Goal: Task Accomplishment & Management: Complete application form

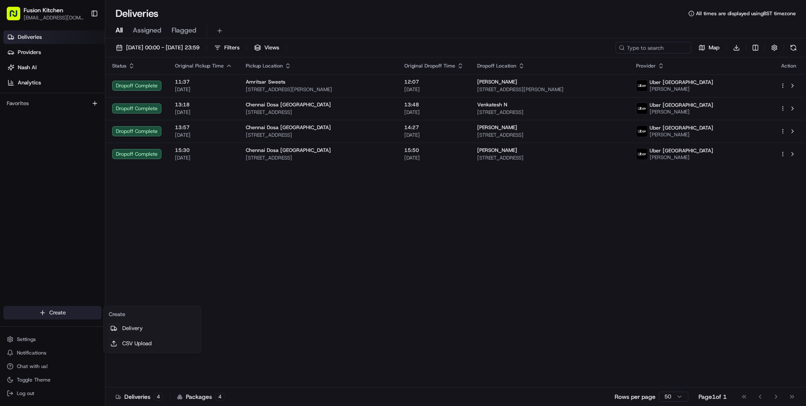
click at [43, 312] on html "Fusion Kitchen hari@fusionpos.uk Toggle Sidebar Deliveries Providers Nash AI An…" at bounding box center [403, 203] width 806 height 406
click at [134, 323] on link "Delivery" at bounding box center [152, 327] width 94 height 15
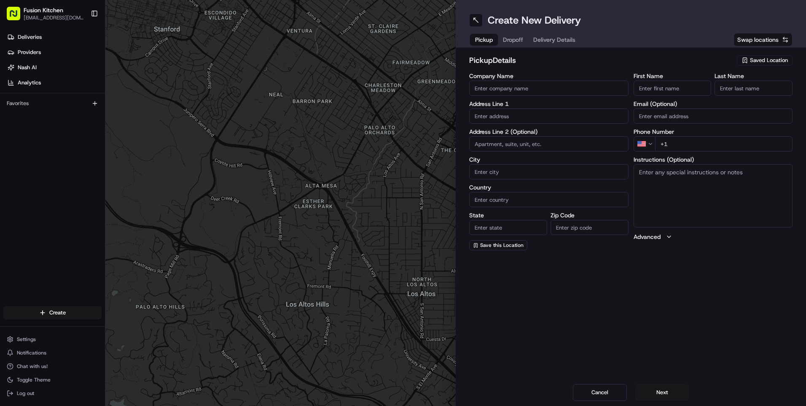
click at [535, 118] on input "text" at bounding box center [548, 115] width 159 height 15
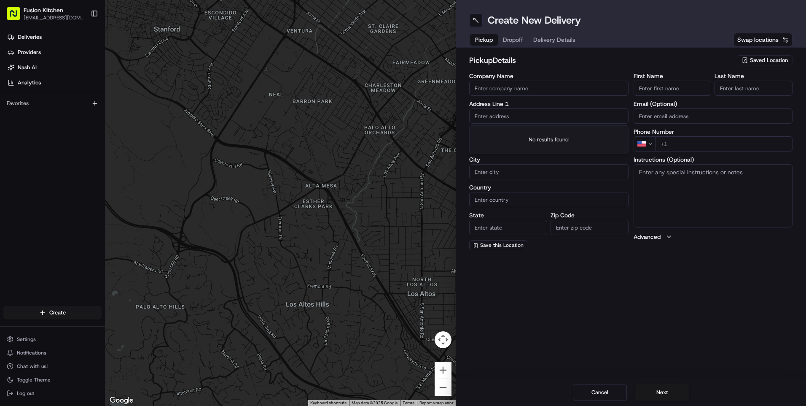
paste input "548-550 Hagley Road West, OLDBURY, United Kingdom, B68 0BZ."
click at [530, 131] on div "548-550 Hagley Road West, Oldbury B68 0BZ, United Kingdom" at bounding box center [548, 133] width 155 height 13
type input "[STREET_ADDRESS]"
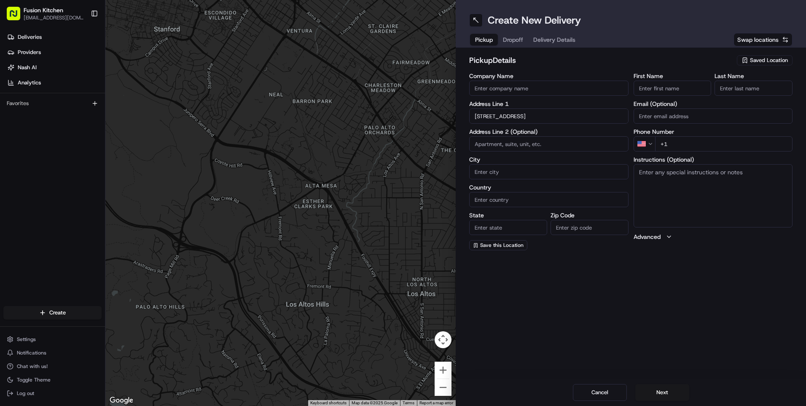
type input "Oldbury"
type input "United Kingdom"
type input "England"
type input "B68 0BZ"
type input "548-550 Hagley Road West"
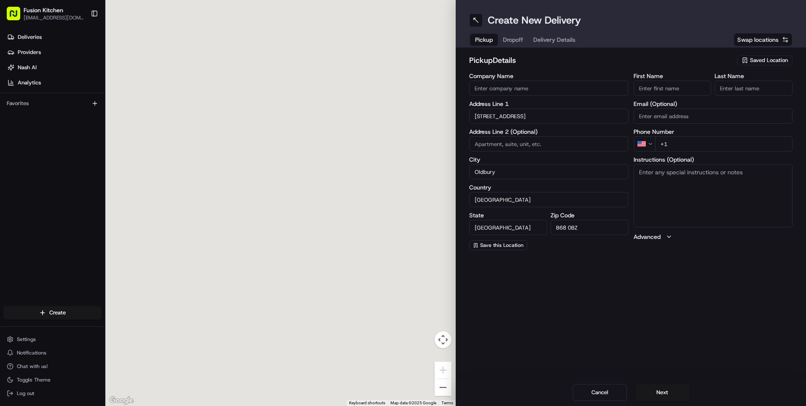
click at [695, 188] on textarea "Instructions (Optional)" at bounding box center [713, 195] width 159 height 63
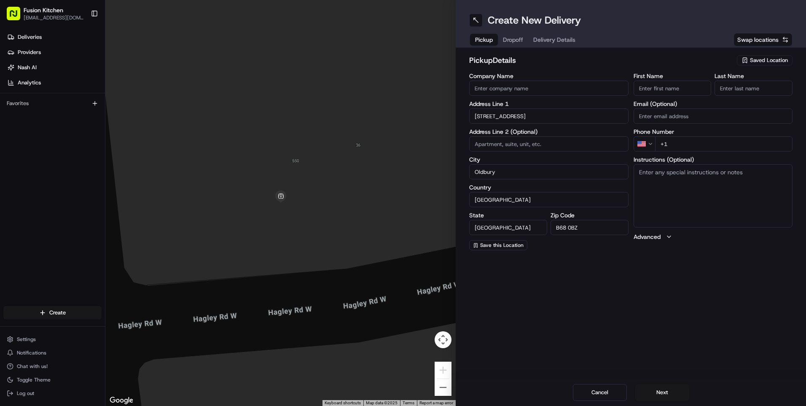
paste textarea "548-550 Hagley Road West, OLDBURY, United Kingdom, B68 0BZ."
type textarea "548-550 Hagley Road West, OLDBURY, United Kingdom, B68 0BZ."
click at [563, 280] on div "Create New Delivery Pickup Dropoff Delivery Details Swap locations pickup Detai…" at bounding box center [631, 203] width 350 height 406
click at [666, 86] on input "First Name" at bounding box center [673, 88] width 78 height 15
paste input "Mougamadou Aasife Mohamed Nooku"
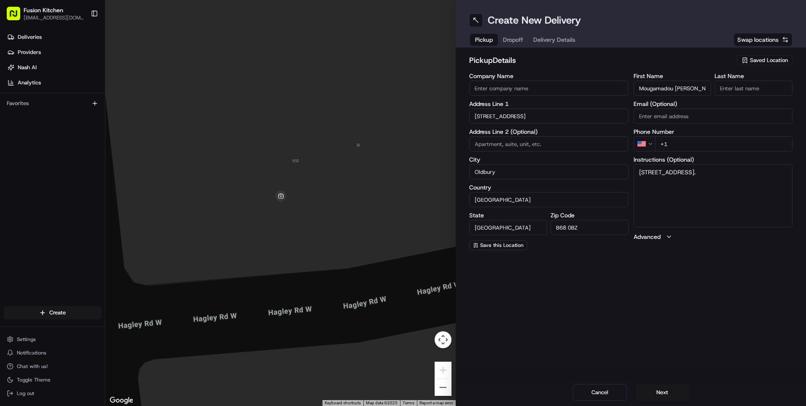
scroll to position [0, 29]
drag, startPoint x: 691, startPoint y: 88, endPoint x: 730, endPoint y: 89, distance: 39.2
click at [730, 89] on div "First Name Mougamadou Aasife Mohamed Nooku Last Name" at bounding box center [713, 84] width 159 height 23
type input "Mougamadou Aasife Mohamed"
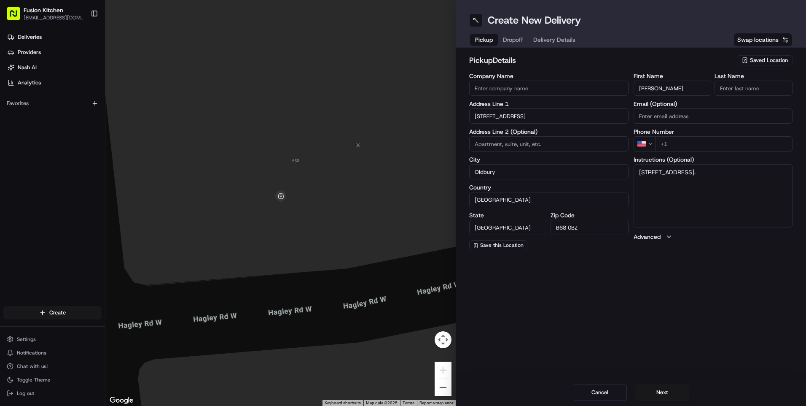
click at [753, 89] on input "Last Name" at bounding box center [754, 88] width 78 height 15
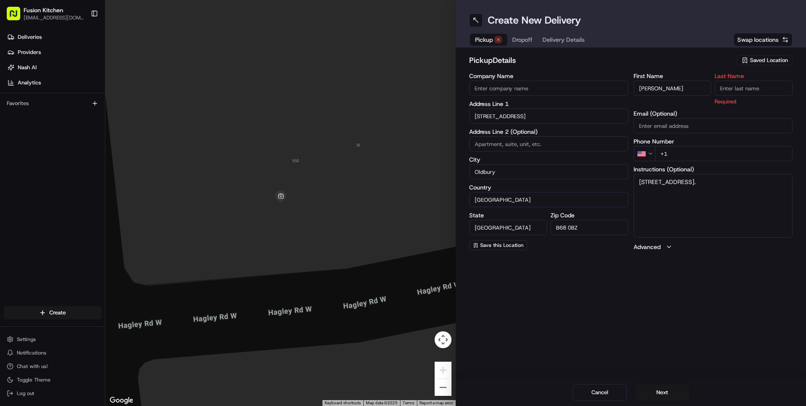
paste input "Nooku"
type input "Nooku"
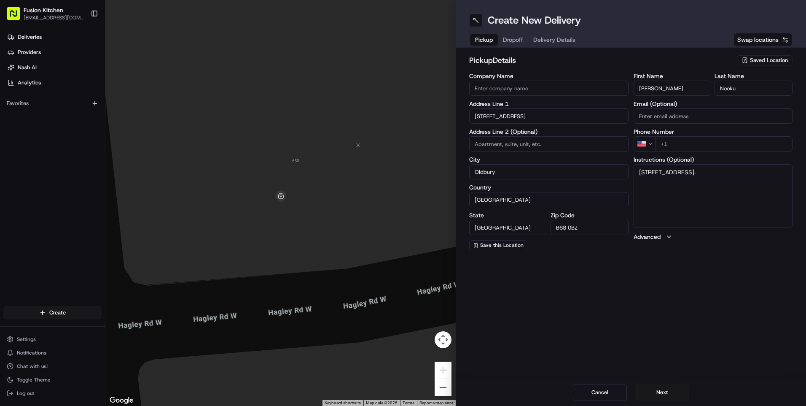
click at [536, 88] on input "Company Name" at bounding box center [548, 88] width 159 height 15
paste input "Grill N Shake - [GEOGRAPHIC_DATA]"
type input "Grill N Shake - [GEOGRAPHIC_DATA]"
click at [589, 67] on div "pickup Details Saved Location" at bounding box center [630, 61] width 323 height 15
click at [650, 143] on html "Fusion Kitchen hari@fusionpos.uk Toggle Sidebar Deliveries Providers Nash AI An…" at bounding box center [403, 203] width 806 height 406
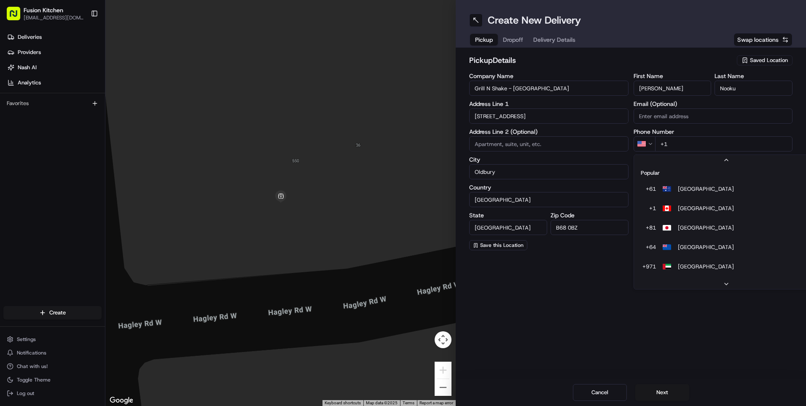
scroll to position [36, 0]
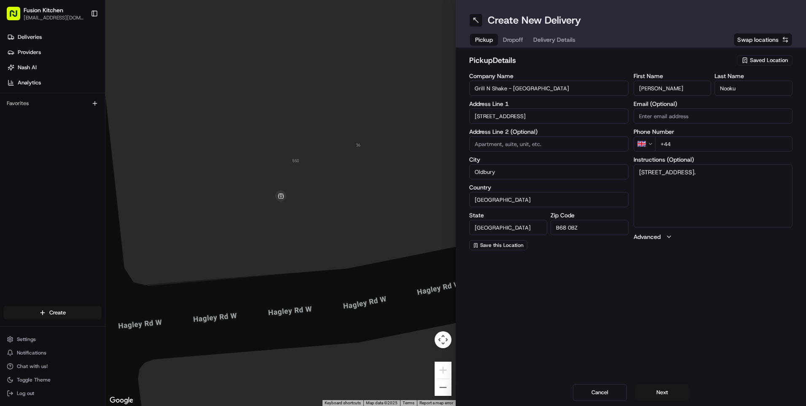
click at [702, 147] on input "+44" at bounding box center [724, 143] width 138 height 15
paste input "121 421 3777"
type input "+44 121 421 3777"
click at [643, 275] on div "Create New Delivery Pickup Dropoff Delivery Details Swap locations pickup Detai…" at bounding box center [631, 203] width 350 height 406
click at [664, 393] on button "Next" at bounding box center [662, 392] width 54 height 17
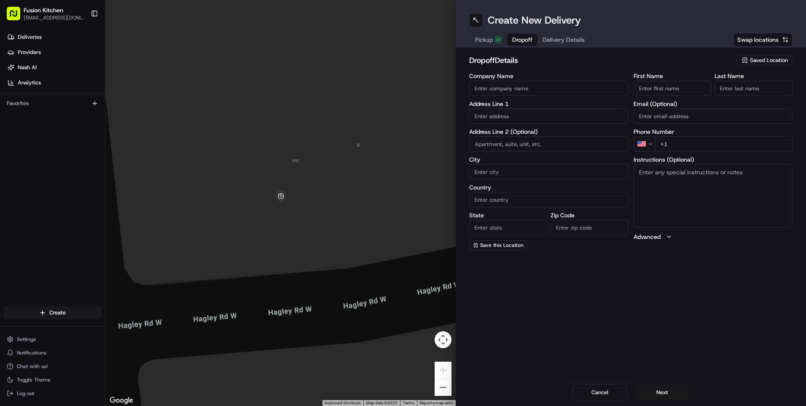
click at [519, 116] on input "text" at bounding box center [548, 115] width 159 height 15
paste input "10, Lockington Croft, Halesowen, B62 9BP"
click at [528, 136] on div "[STREET_ADDRESS]" at bounding box center [548, 133] width 155 height 13
type input "[STREET_ADDRESS]"
type input "Halesowen"
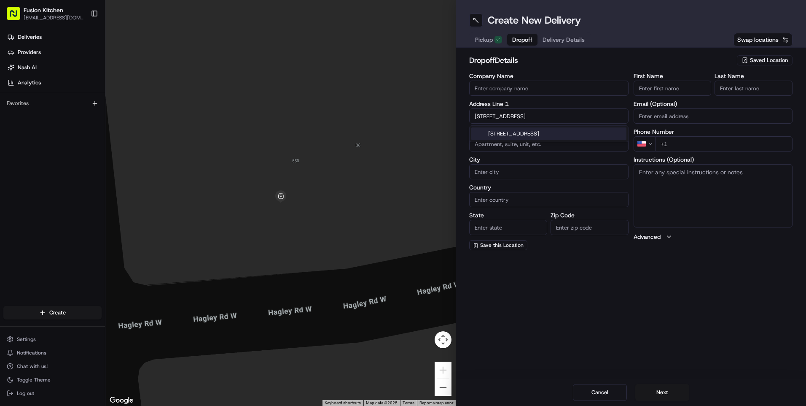
type input "United Kingdom"
type input "England"
type input "B62 9BP"
type input "10 Lockington Croft"
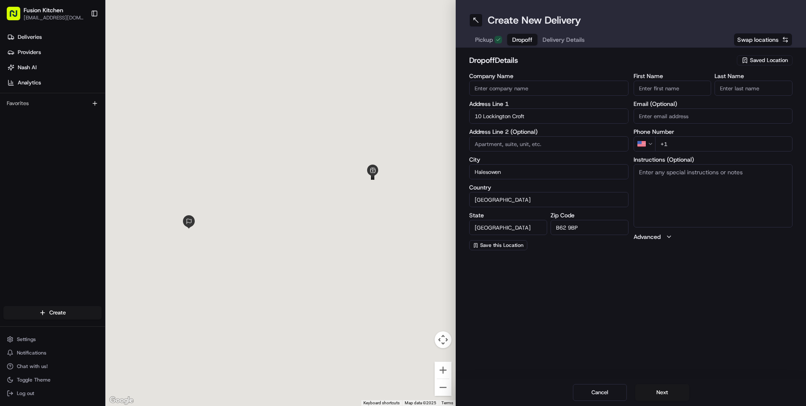
click at [697, 201] on textarea "Instructions (Optional)" at bounding box center [713, 195] width 159 height 63
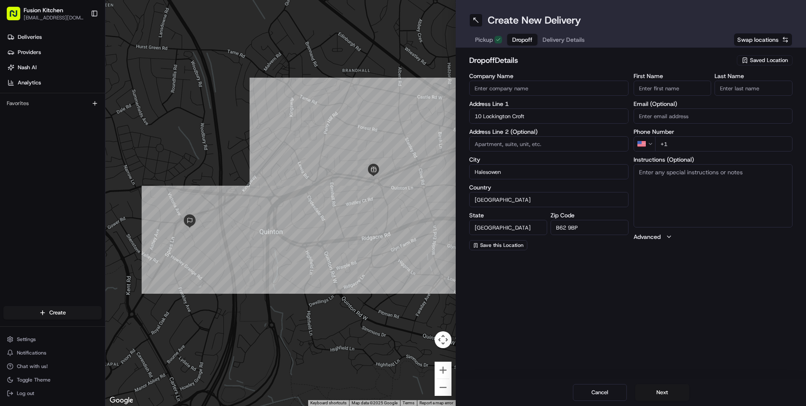
paste textarea "10, Lockington Croft, Halesowen, B62 9BP"
type textarea "10, Lockington Croft, Halesowen, B62 9BP"
click at [681, 270] on div "Create New Delivery Pickup Dropoff Delivery Details Swap locations dropoff Deta…" at bounding box center [631, 203] width 350 height 406
click at [643, 141] on html "Fusion Kitchen hari@fusionpos.uk Toggle Sidebar Deliveries Providers Nash AI An…" at bounding box center [403, 203] width 806 height 406
click at [686, 147] on input "+44" at bounding box center [724, 143] width 138 height 15
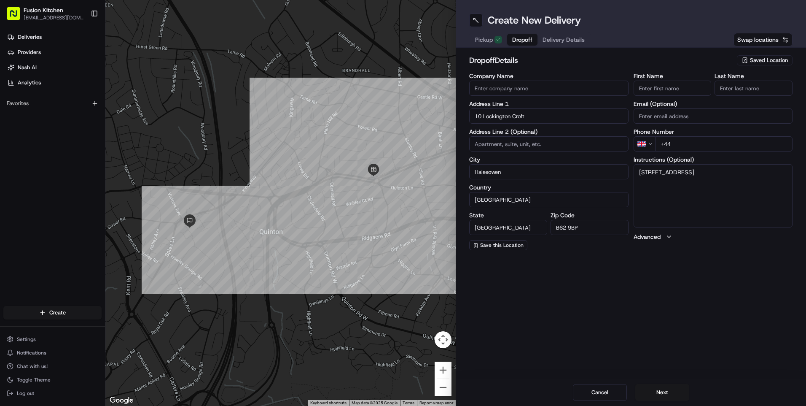
paste input "7572 025608"
type input "+44 7572 025608"
click at [712, 177] on textarea "10, Lockington Croft, Halesowen, B62 9BP" at bounding box center [713, 195] width 159 height 63
paste textarea "7572025608"
type textarea "10, Lockington Croft, Halesowen, B62 9BP 7572025608"
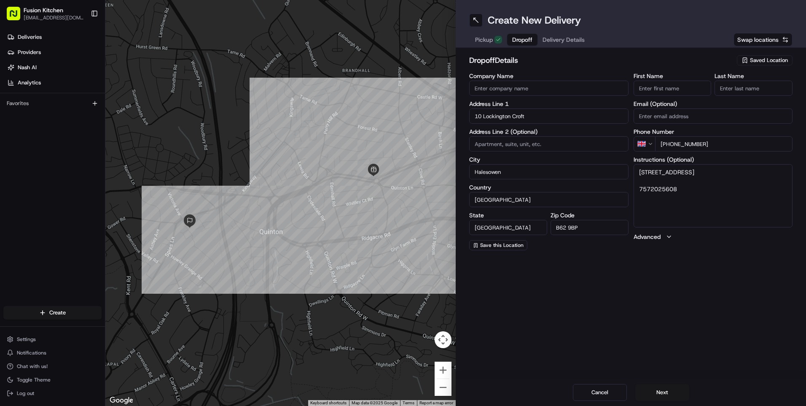
click at [572, 89] on input "Company Name" at bounding box center [548, 88] width 159 height 15
paste input "[PERSON_NAME]"
type input "[PERSON_NAME]"
click at [699, 89] on input "First Name" at bounding box center [673, 88] width 78 height 15
paste input "[PERSON_NAME]"
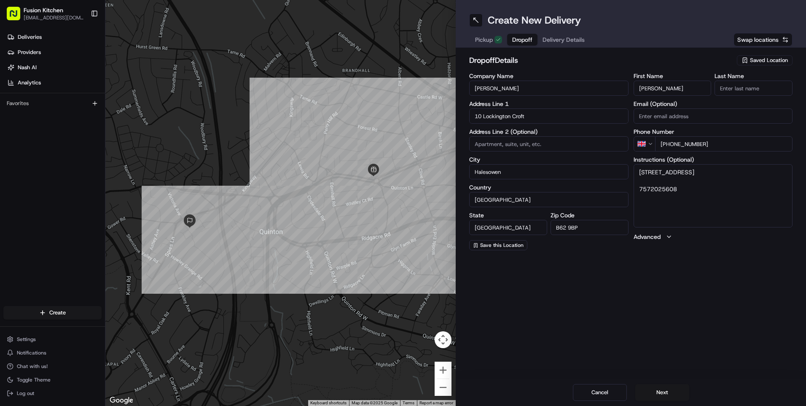
click at [718, 84] on div "First Name Natasha Bell Last Name" at bounding box center [713, 84] width 159 height 23
type input "Natasha"
click at [736, 86] on input "Last Name" at bounding box center [754, 88] width 78 height 15
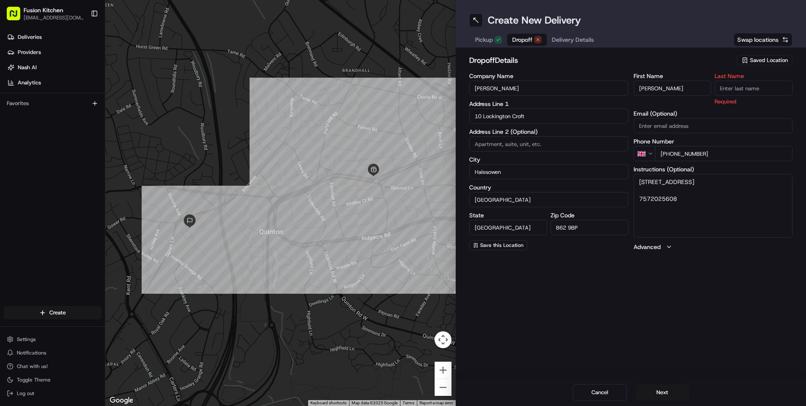
paste input "Bell"
type input "Bell"
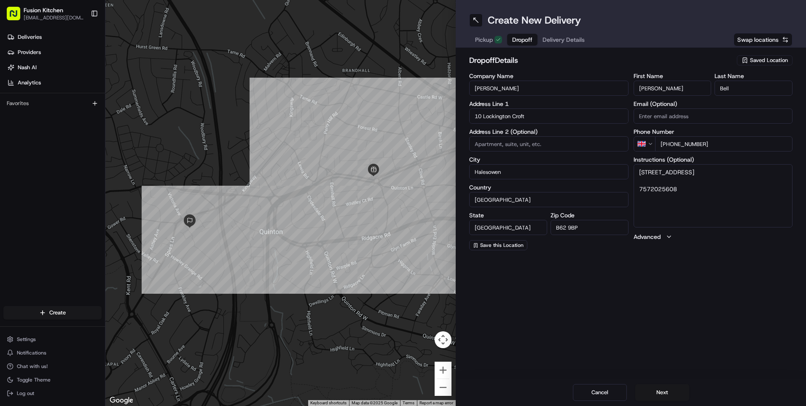
click at [601, 64] on h2 "dropoff Details" at bounding box center [600, 60] width 263 height 12
click at [662, 389] on button "Next" at bounding box center [662, 392] width 54 height 17
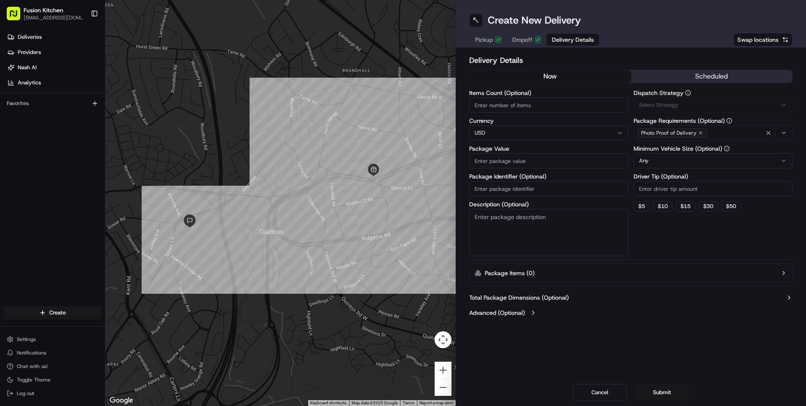
click at [501, 132] on html "Fusion Kitchen hari@fusionpos.uk Toggle Sidebar Deliveries Providers Nash AI An…" at bounding box center [403, 203] width 806 height 406
click at [512, 159] on input "Package Value" at bounding box center [548, 160] width 159 height 15
paste input "37.64"
type input "37.64"
click at [530, 365] on div "Create New Delivery Pickup Dropoff Delivery Details Swap locations Delivery Det…" at bounding box center [631, 203] width 350 height 406
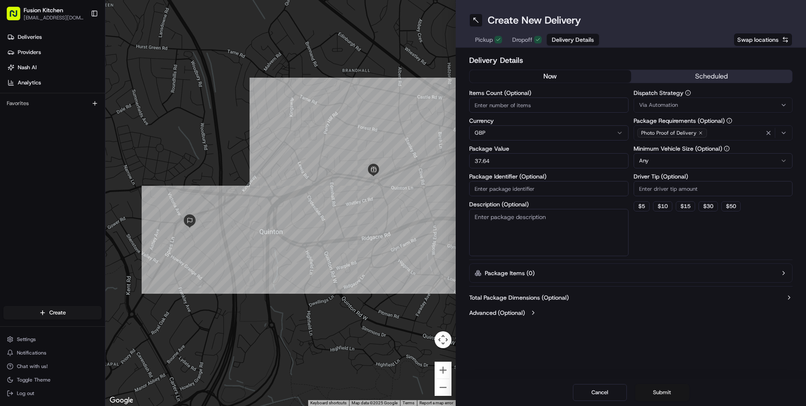
click at [648, 386] on button "Submit" at bounding box center [662, 392] width 54 height 17
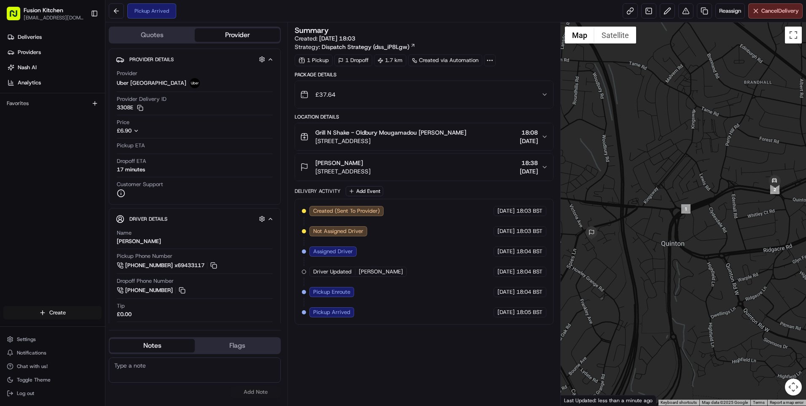
click at [39, 307] on html "Fusion Kitchen hari@fusionpos.uk Toggle Sidebar Deliveries Providers Nash AI An…" at bounding box center [403, 203] width 806 height 406
click at [157, 328] on link "Delivery" at bounding box center [152, 327] width 94 height 15
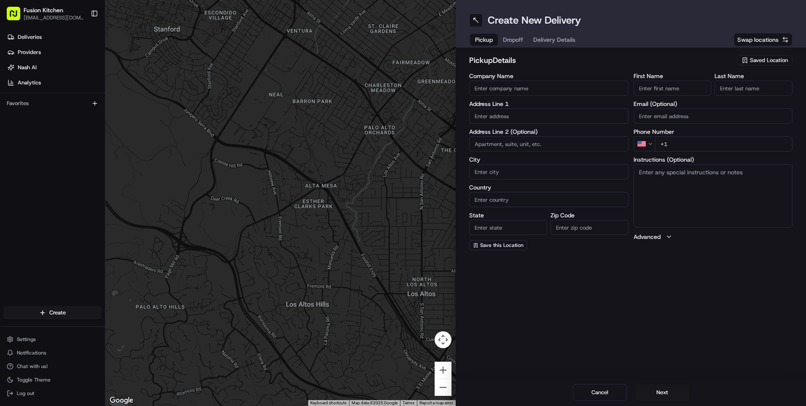
click at [536, 118] on input "text" at bounding box center [548, 115] width 159 height 15
paste input "607A Bearwood Rd, Bearwood, United Kingdom, B66 4BJ."
click at [539, 133] on div "607a Bearwood Rd, Bearwood, Smethwick B66 4BJ, United Kingdom" at bounding box center [548, 133] width 155 height 13
type input "[STREET_ADDRESS]"
type input "Birmingham"
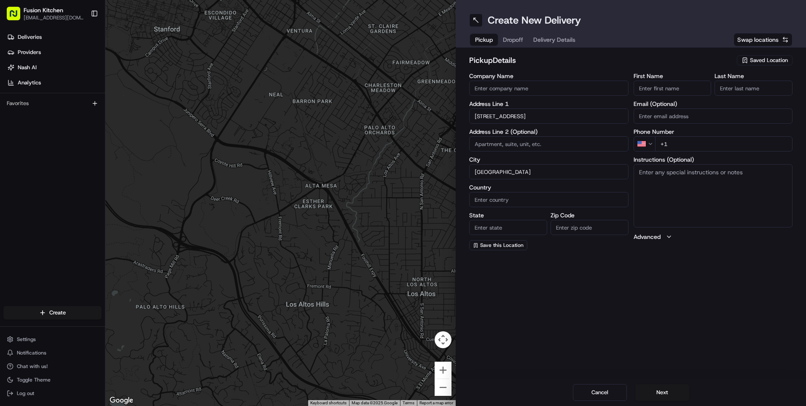
type input "United Kingdom"
type input "England"
type input "B66 4BJ"
type input "607A Bearwood Road"
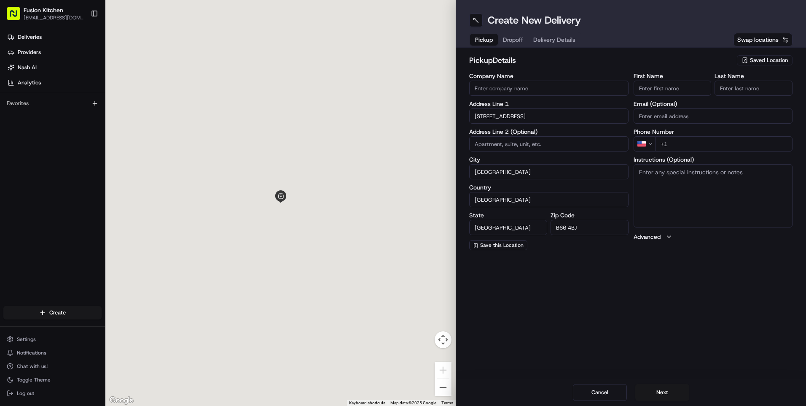
click at [704, 192] on textarea "Instructions (Optional)" at bounding box center [713, 195] width 159 height 63
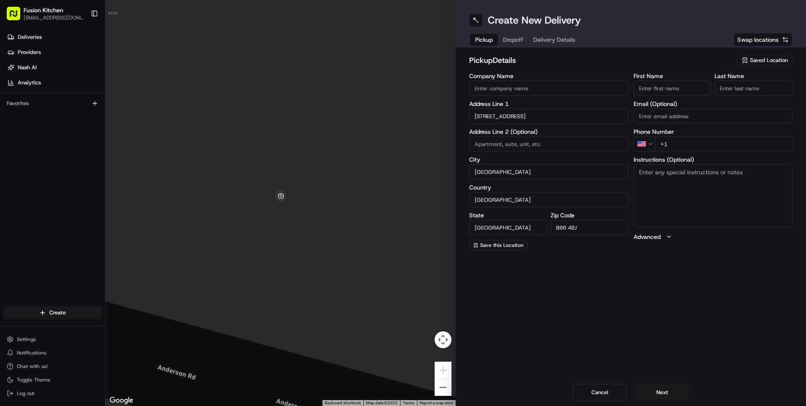
paste textarea "607A Bearwood Rd, Bearwood, United Kingdom, B66 4BJ."
type textarea "607A Bearwood Rd, Bearwood, United Kingdom, B66 4BJ."
click at [667, 91] on input "First Name" at bounding box center [673, 88] width 78 height 15
paste input "Arun Prakash Rajan."
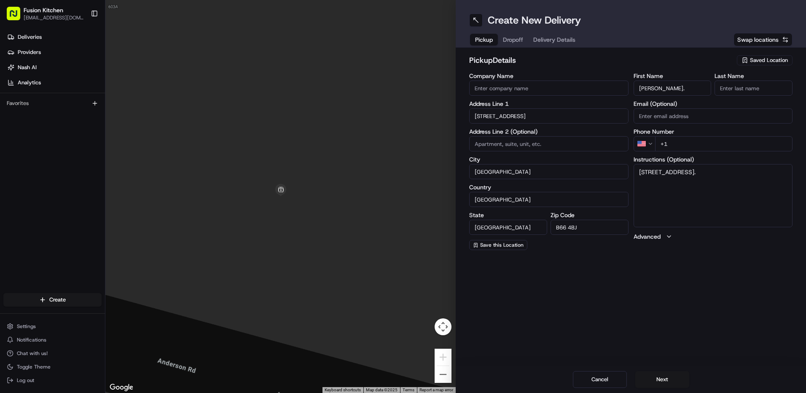
click at [678, 88] on input "Arun Prakash Rajan." at bounding box center [673, 88] width 78 height 15
drag, startPoint x: 673, startPoint y: 89, endPoint x: 707, endPoint y: 88, distance: 34.6
click at [707, 88] on input "Arun Prakash Rajan." at bounding box center [673, 88] width 78 height 15
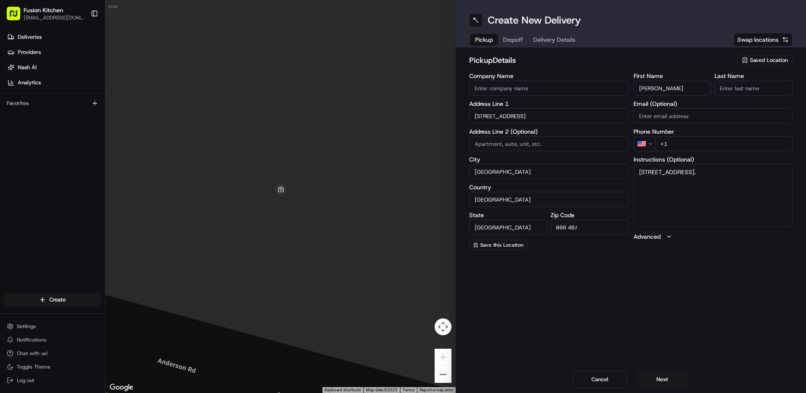
type input "Arun Prakash"
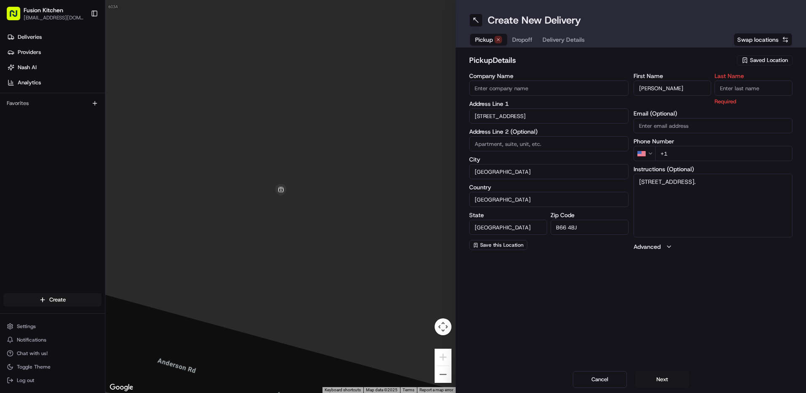
click at [735, 87] on input "Last Name" at bounding box center [754, 88] width 78 height 15
paste input "Rajan."
type input "Rajan."
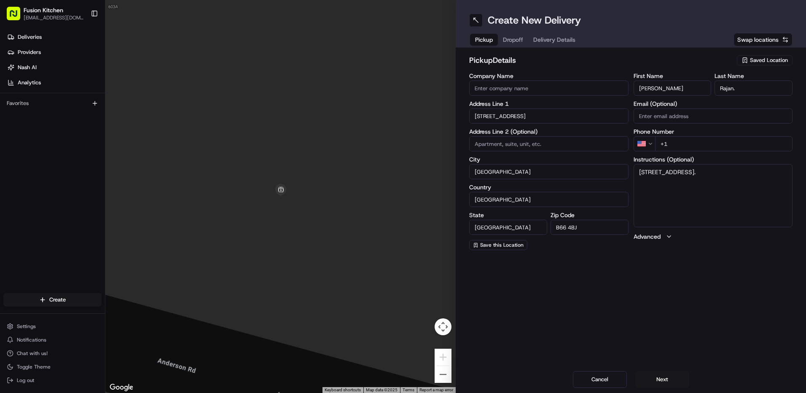
click at [539, 88] on input "Company Name" at bounding box center [548, 88] width 159 height 15
paste input "Madras Eatery"
type input "Madras Eatery"
click at [574, 64] on h2 "pickup Details" at bounding box center [600, 60] width 263 height 12
click at [648, 140] on html "Fusion Kitchen hari@fusionpos.uk Toggle Sidebar Deliveries Providers Nash AI An…" at bounding box center [403, 196] width 806 height 393
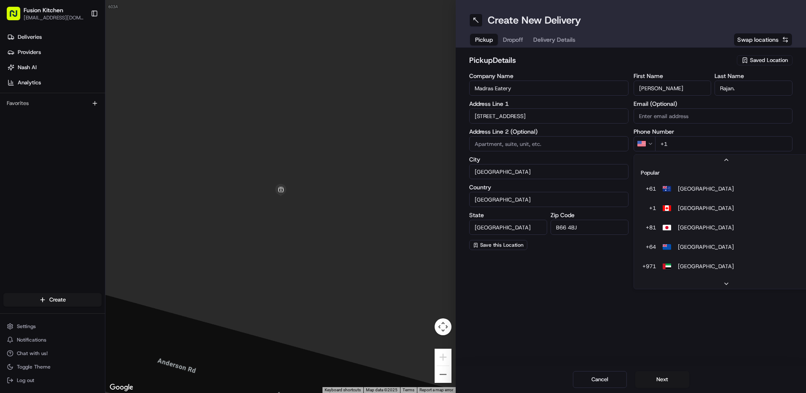
scroll to position [65, 0]
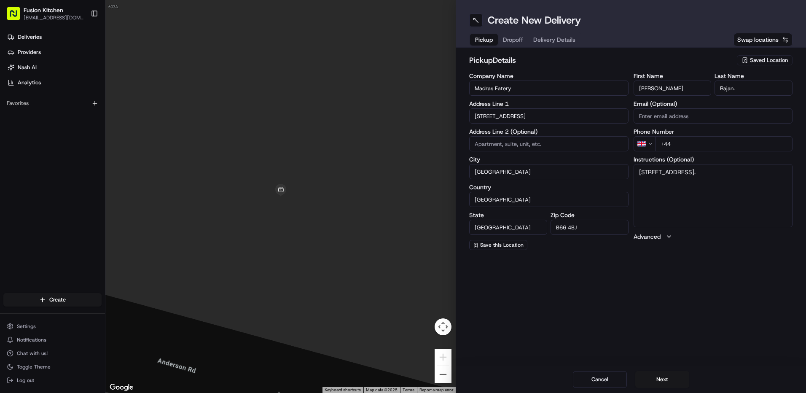
click at [688, 141] on input "+44" at bounding box center [724, 143] width 138 height 15
paste input "121 725 6300"
type input "+44 121 725 6300"
click at [665, 285] on div "Create New Delivery Pickup Dropoff Delivery Details Swap locations pickup Detai…" at bounding box center [631, 196] width 350 height 393
click at [661, 376] on button "Next" at bounding box center [662, 379] width 54 height 17
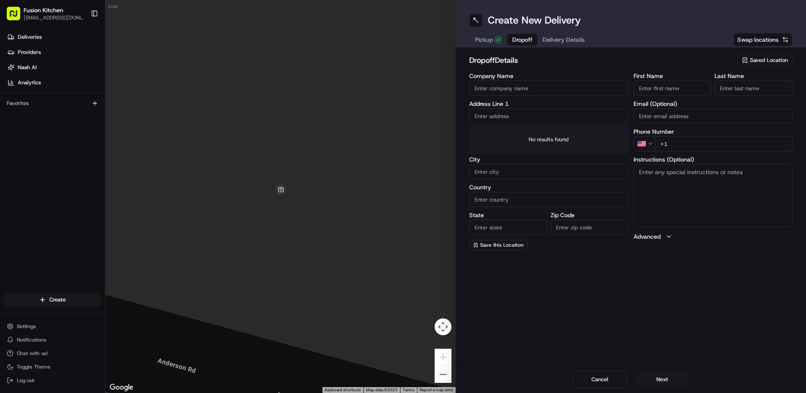
click at [515, 115] on input "text" at bounding box center [548, 115] width 159 height 15
paste input "23, Rood End Road, Oldbury, B68 8SJ"
click at [543, 129] on div "23 Rood End Road, Oldbury B68 8SJ, UK" at bounding box center [548, 133] width 155 height 13
type input "[STREET_ADDRESS][PERSON_NAME]"
type input "Oldbury"
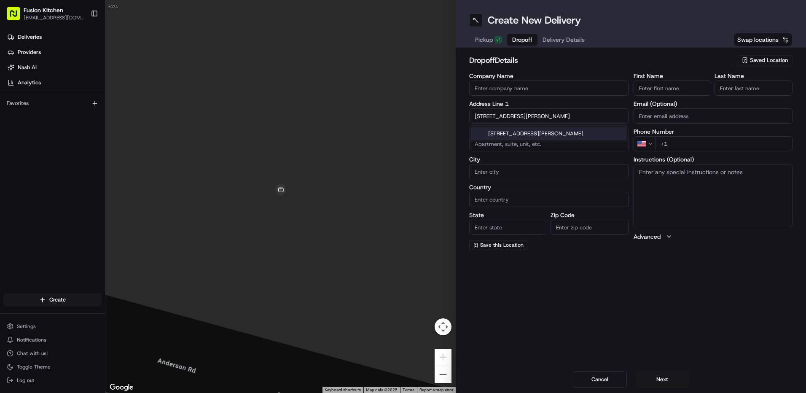
type input "United Kingdom"
type input "England"
type input "B68 8SJ"
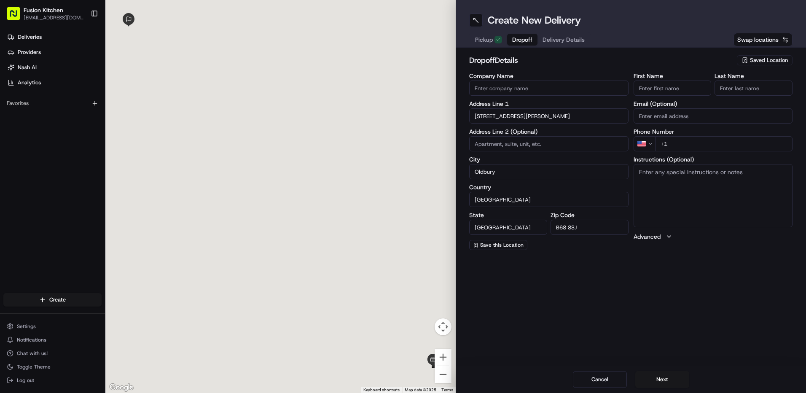
type input "23 Rood End Road"
click at [708, 197] on textarea "Instructions (Optional)" at bounding box center [713, 195] width 159 height 63
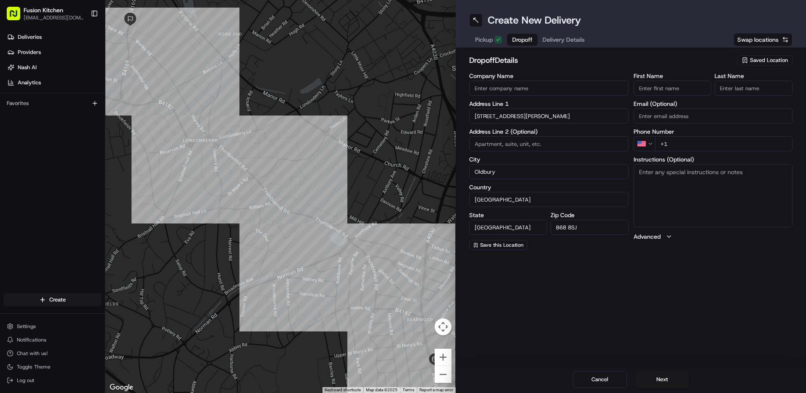
paste textarea "23, Rood End Road, Oldbury, B68 8SJ"
type textarea "23, Rood End Road, Oldbury, B68 8SJ"
click at [566, 91] on input "Company Name" at bounding box center [548, 88] width 159 height 15
paste input "[PERSON_NAME]"
type input "[PERSON_NAME]"
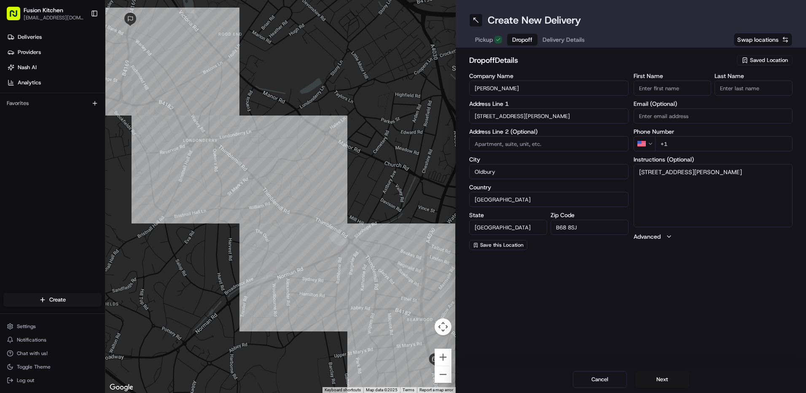
click at [652, 90] on input "First Name" at bounding box center [673, 88] width 78 height 15
paste input "[PERSON_NAME]"
click at [664, 90] on input "[PERSON_NAME]" at bounding box center [673, 88] width 78 height 15
type input "Janet"
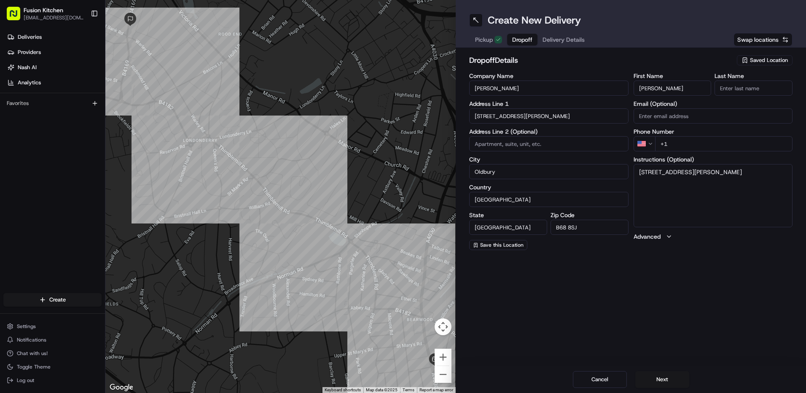
click at [737, 84] on input "Last Name" at bounding box center [754, 88] width 78 height 15
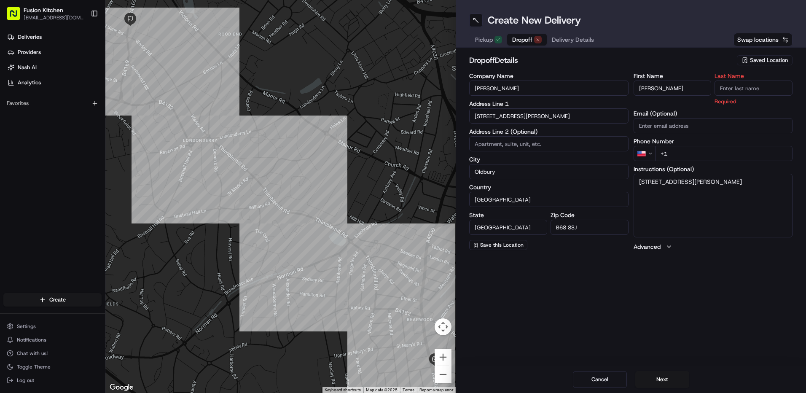
paste input "Mulkit"
type input "Mulkit"
click at [621, 65] on h2 "dropoff Details" at bounding box center [600, 60] width 263 height 12
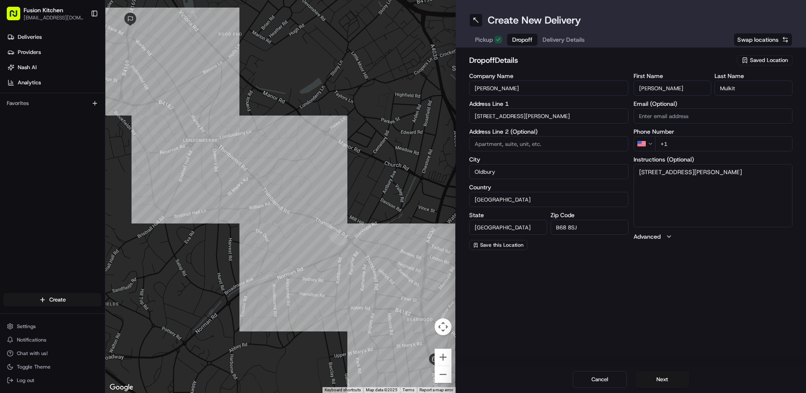
click at [646, 145] on html "Fusion Kitchen hari@fusionpos.uk Toggle Sidebar Deliveries Providers Nash AI An…" at bounding box center [403, 196] width 806 height 393
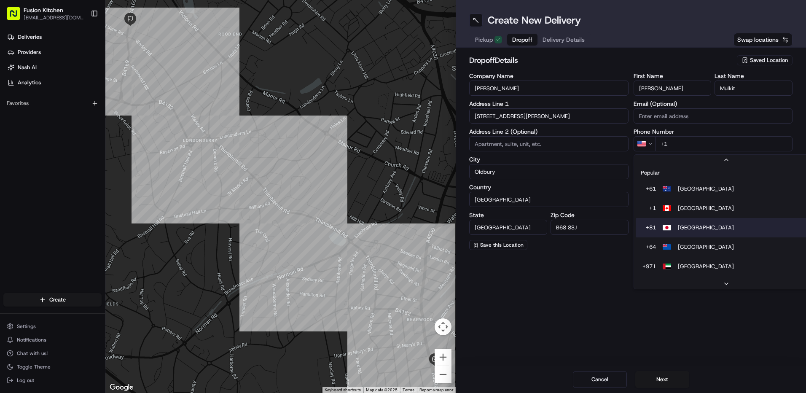
scroll to position [26, 0]
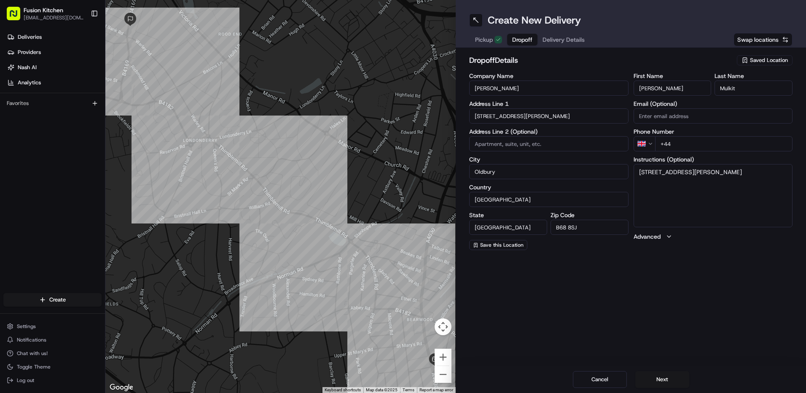
click at [701, 148] on input "+44" at bounding box center [724, 143] width 138 height 15
paste input "7768 993538"
type input "+44 7768 993538"
click at [683, 297] on div "Create New Delivery Pickup Dropoff Delivery Details Swap locations dropoff Deta…" at bounding box center [631, 196] width 350 height 393
click at [668, 386] on button "Next" at bounding box center [662, 379] width 54 height 17
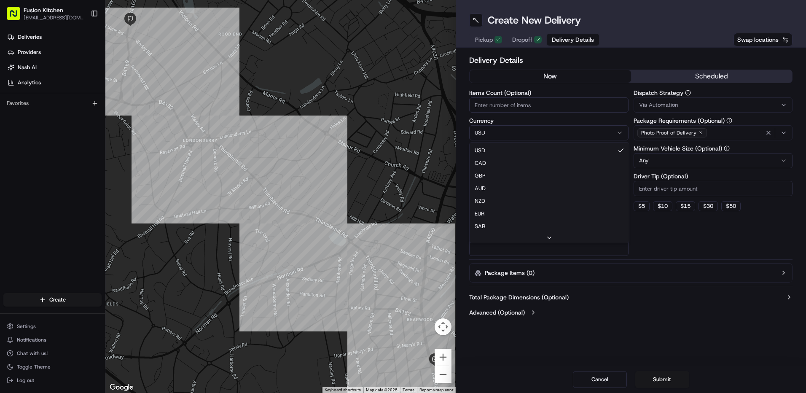
click at [512, 132] on html "Fusion Kitchen hari@fusionpos.uk Toggle Sidebar Deliveries Providers Nash AI An…" at bounding box center [403, 196] width 806 height 393
click at [505, 165] on input "Package Value" at bounding box center [548, 160] width 159 height 15
paste input "21.74"
type input "21.74"
click at [512, 360] on div "Create New Delivery Pickup Dropoff Delivery Details Swap locations Delivery Det…" at bounding box center [631, 196] width 350 height 393
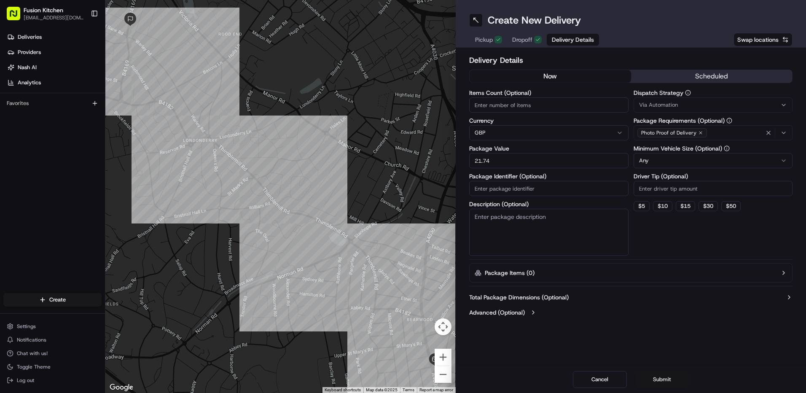
click at [659, 378] on button "Submit" at bounding box center [662, 379] width 54 height 17
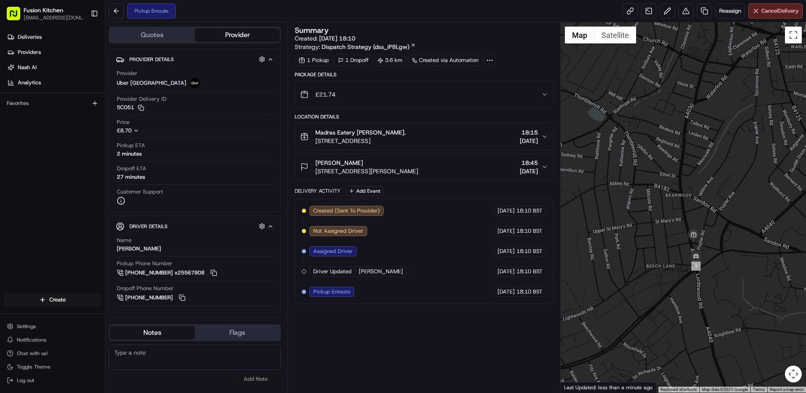
drag, startPoint x: 723, startPoint y: 306, endPoint x: 618, endPoint y: 256, distance: 116.0
click at [618, 256] on div at bounding box center [683, 207] width 245 height 370
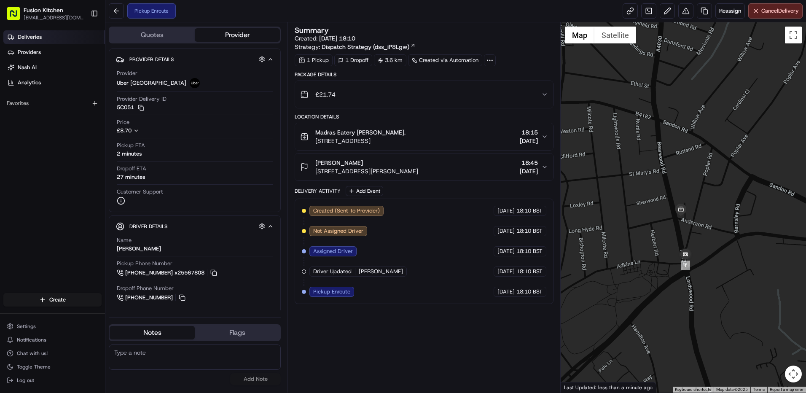
click at [39, 36] on span "Deliveries" at bounding box center [30, 37] width 24 height 8
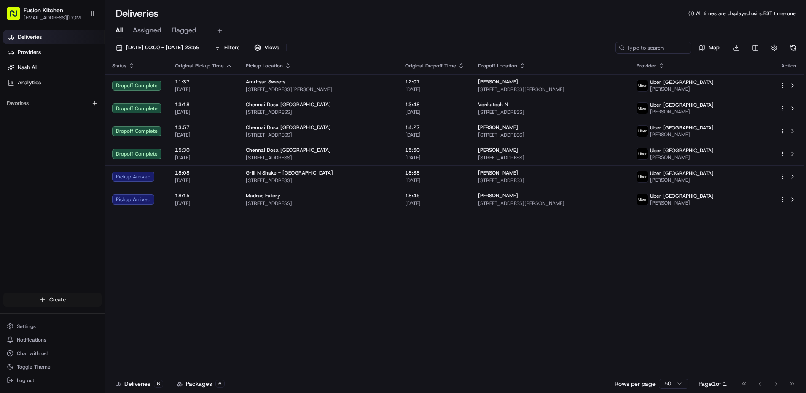
click at [54, 301] on html "Fusion Kitchen hari@fusionpos.uk Toggle Sidebar Deliveries Providers Nash AI An…" at bounding box center [403, 196] width 806 height 393
click at [131, 314] on link "Delivery" at bounding box center [152, 315] width 94 height 15
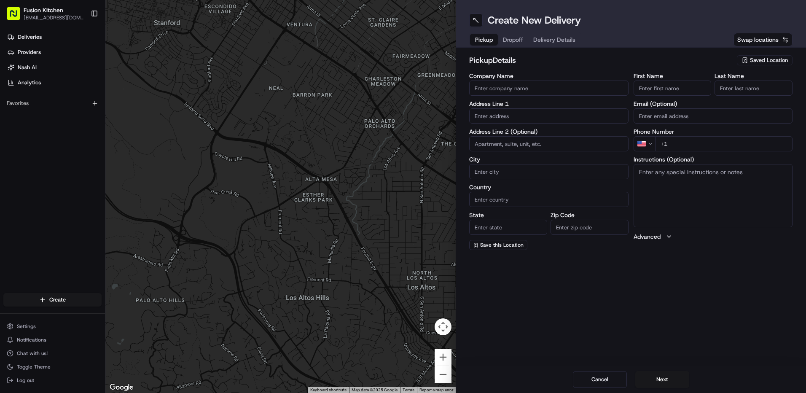
click at [527, 118] on input "text" at bounding box center [548, 115] width 159 height 15
paste input "1 Castle Parade, Ewell by-pass, Ewell, Epsom, United Kingdom, KT17 2PR."
click at [529, 134] on div "Castle Parade, Ewell By-Pass, Epsom KT17 2PR, United Kingdom" at bounding box center [548, 133] width 155 height 13
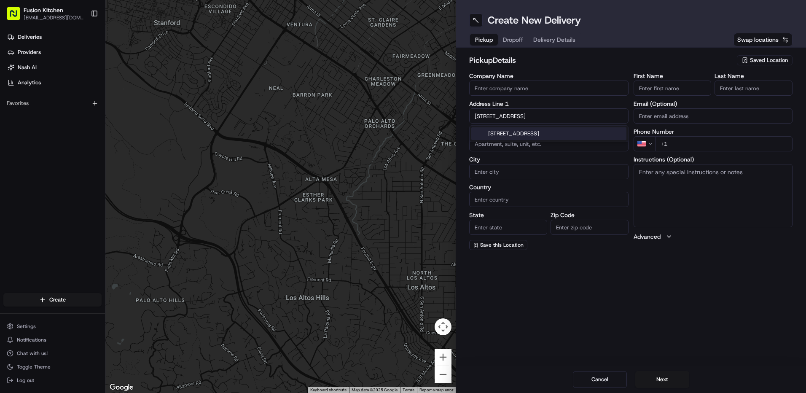
type input "[PERSON_NAME] By-Pass & [GEOGRAPHIC_DATA] 2PP, [GEOGRAPHIC_DATA]"
type input "Epsom"
type input "United Kingdom"
type input "England"
type input "KT17 2PP"
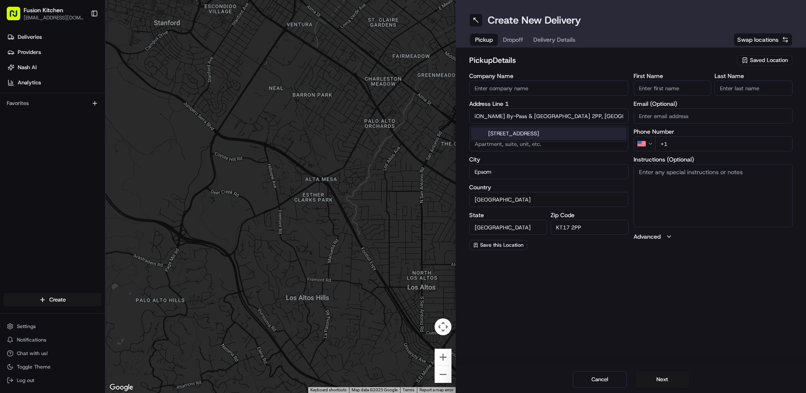
type input "Ewell By-Pass & Castle Parade"
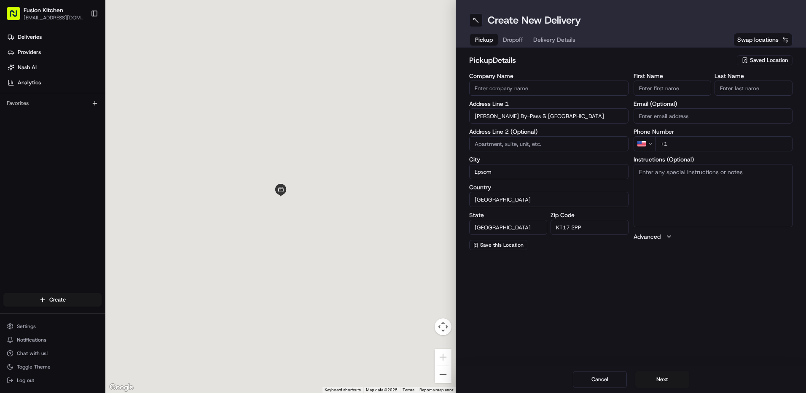
click at [676, 176] on textarea "Instructions (Optional)" at bounding box center [713, 195] width 159 height 63
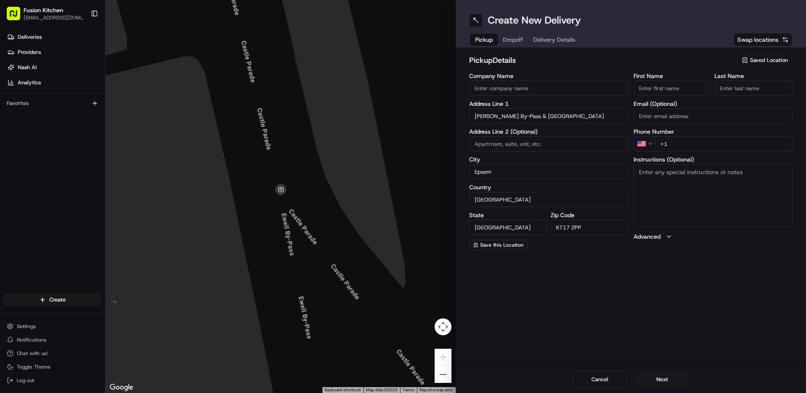
paste textarea "1 Castle Parade, Ewell by-pass, Ewell, Epsom, United Kingdom, KT17 2PR."
type textarea "1 Castle Parade, Ewell by-pass, Ewell, Epsom, United Kingdom, KT17 2PR."
click at [683, 313] on div "Create New Delivery Pickup Dropoff Delivery Details Swap locations pickup Detai…" at bounding box center [631, 196] width 350 height 393
click at [659, 90] on input "First Name" at bounding box center [673, 88] width 78 height 15
paste input "Munish Kumar Jain"
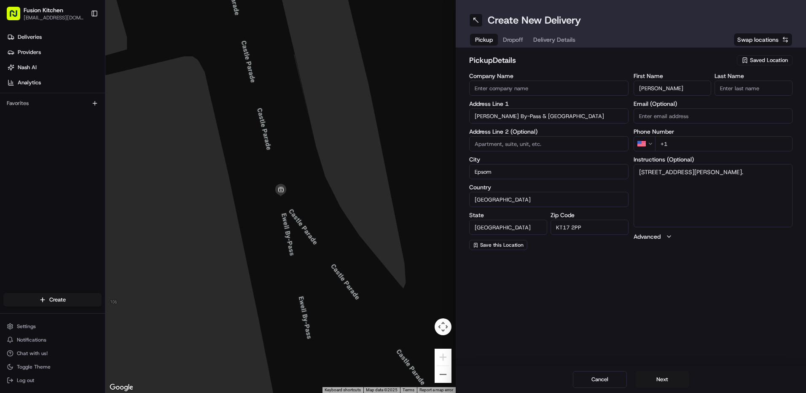
drag, startPoint x: 674, startPoint y: 89, endPoint x: 720, endPoint y: 91, distance: 46.0
click at [720, 91] on div "First Name Munish Kumar Jain Last Name" at bounding box center [713, 84] width 159 height 23
type input "Munish Kumar"
click at [734, 88] on input "Last Name" at bounding box center [754, 88] width 78 height 15
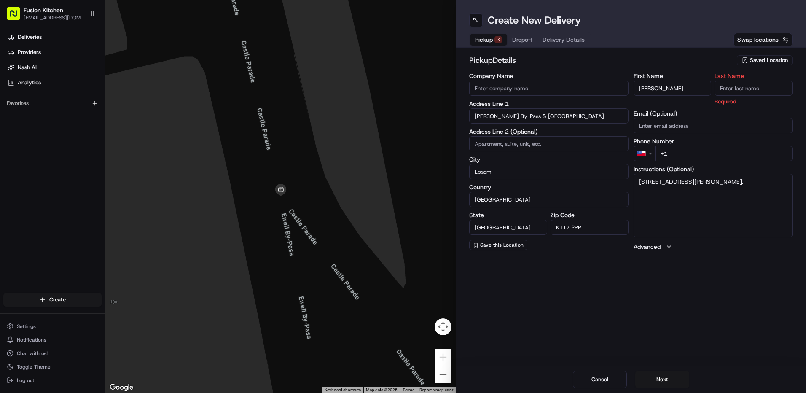
paste input "Jain"
type input "Jain"
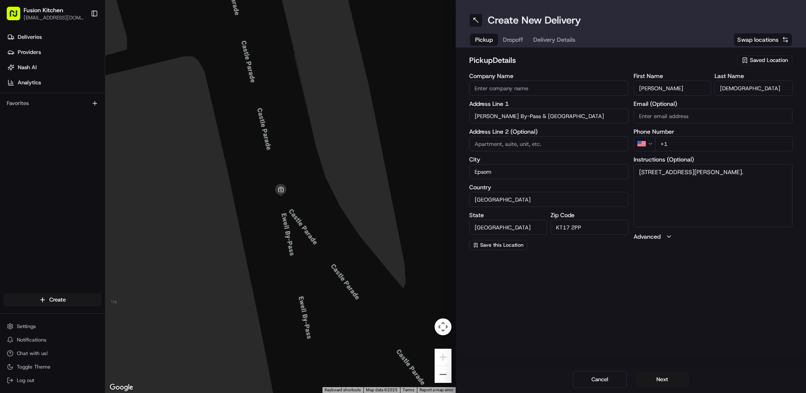
click at [531, 86] on input "Company Name" at bounding box center [548, 88] width 159 height 15
paste input "Spice Hub"
type input "Spice Hub"
click at [596, 66] on div "pickup Details Saved Location" at bounding box center [630, 61] width 323 height 15
click at [646, 142] on html "Fusion Kitchen hari@fusionpos.uk Toggle Sidebar Deliveries Providers Nash AI An…" at bounding box center [403, 196] width 806 height 393
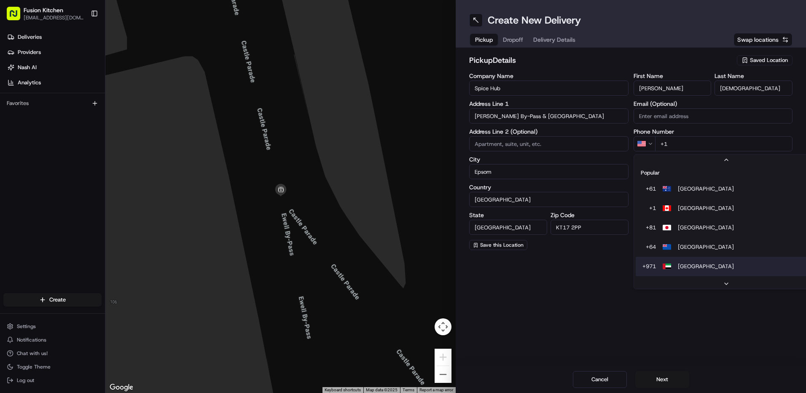
scroll to position [36, 0]
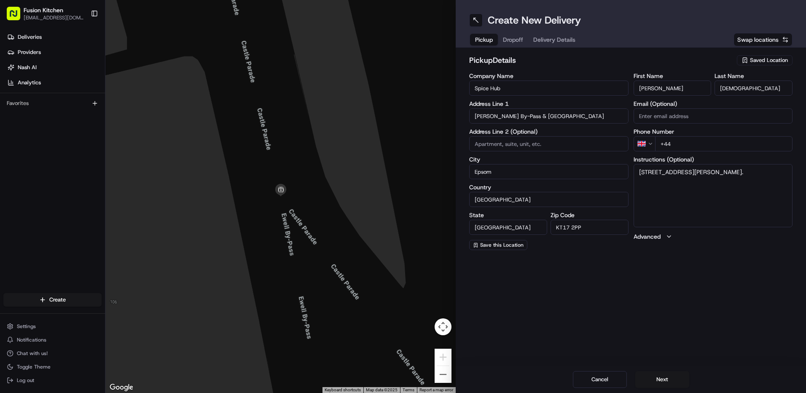
click at [702, 144] on input "+44" at bounding box center [724, 143] width 138 height 15
paste input "1372 650504"
type input "+44 1372 650504"
click at [687, 292] on div "Create New Delivery Pickup Dropoff Delivery Details Swap locations pickup Detai…" at bounding box center [631, 196] width 350 height 393
click at [661, 376] on button "Next" at bounding box center [662, 379] width 54 height 17
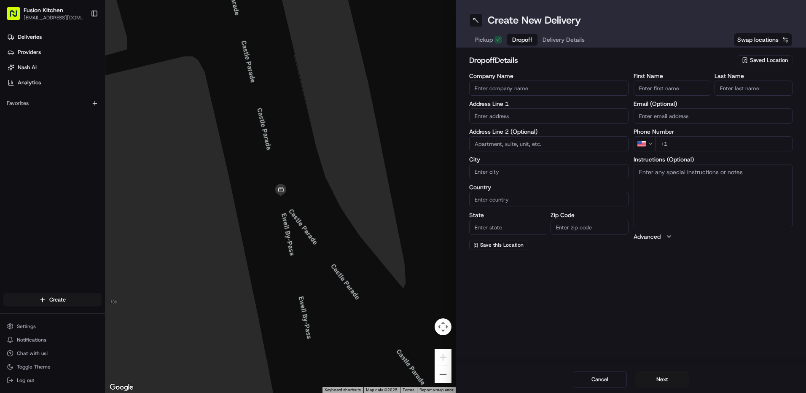
click at [527, 113] on input "text" at bounding box center [548, 115] width 159 height 15
paste input "23, Fairford Gardens, Worcester Park, KT4 7BQ"
click at [531, 132] on div "[STREET_ADDRESS]" at bounding box center [548, 133] width 155 height 13
type input "[STREET_ADDRESS]"
type input "Worcester Park"
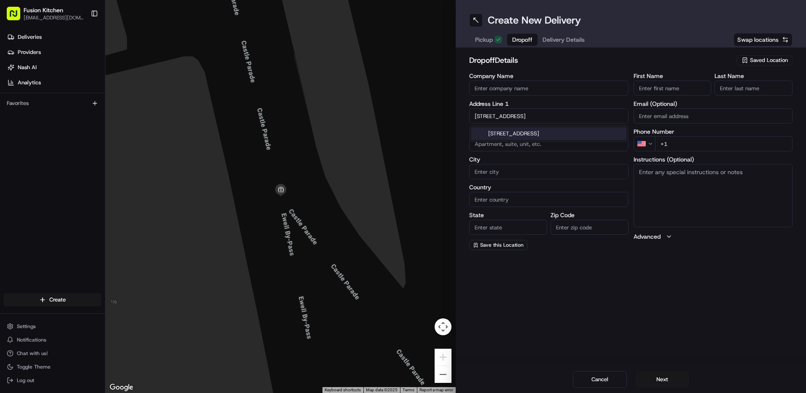
type input "United Kingdom"
type input "England"
type input "KT4 7BQ"
type input "23 Fairford Gardens"
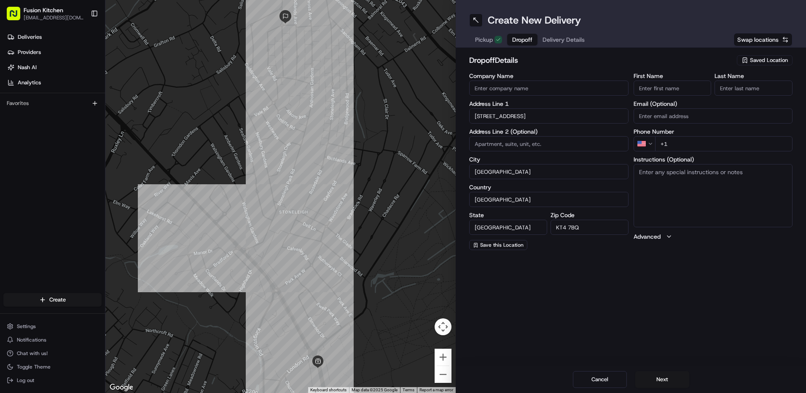
click at [738, 199] on textarea "Instructions (Optional)" at bounding box center [713, 195] width 159 height 63
paste textarea "23, Fairford Gardens, Worcester Park, KT4 7BQ"
type textarea "23, Fairford Gardens, Worcester Park, KT4 7BQ"
click at [722, 273] on div "Create New Delivery Pickup Dropoff Delivery Details Swap locations dropoff Deta…" at bounding box center [631, 196] width 350 height 393
click at [581, 87] on input "Company Name" at bounding box center [548, 88] width 159 height 15
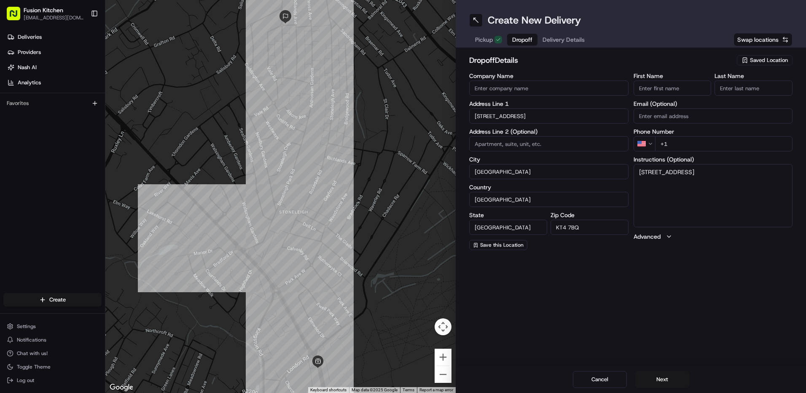
paste input "[PERSON_NAME]"
type input "[PERSON_NAME]"
click at [670, 96] on div "First Name Last Name Email (Optional) Phone Number US +1 Instructions (Optional…" at bounding box center [713, 161] width 159 height 177
click at [680, 90] on input "First Name" at bounding box center [673, 88] width 78 height 15
paste input "[PERSON_NAME]"
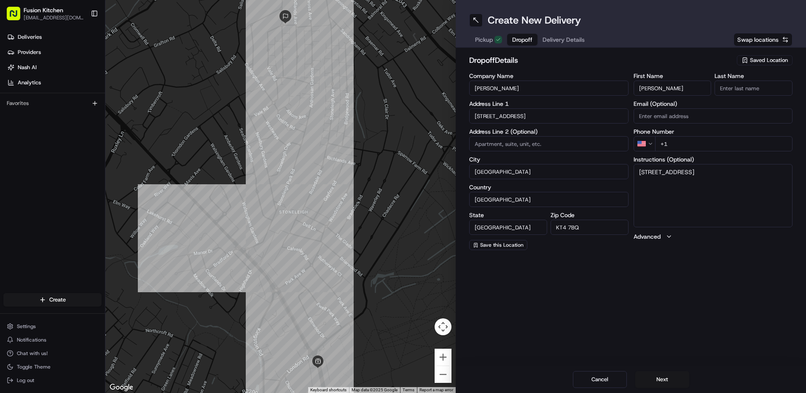
click at [662, 88] on input "[PERSON_NAME]" at bounding box center [673, 88] width 78 height 15
type input "Durva"
click at [724, 83] on input "Last Name" at bounding box center [754, 88] width 78 height 15
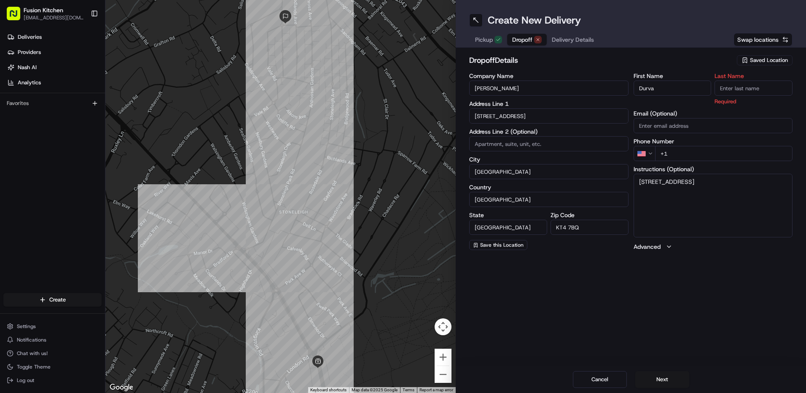
paste input "Sankhe"
type input "Sankhe"
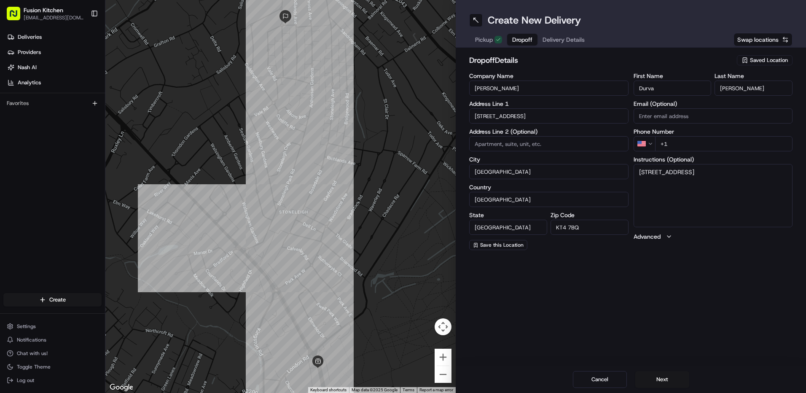
click at [613, 65] on h2 "dropoff Details" at bounding box center [600, 60] width 263 height 12
click at [650, 142] on html "Fusion Kitchen hari@fusionpos.uk Toggle Sidebar Deliveries Providers Nash AI An…" at bounding box center [403, 196] width 806 height 393
click at [694, 147] on input "+44" at bounding box center [724, 143] width 138 height 15
paste input "7466 508929"
type input "+44 7466 508929"
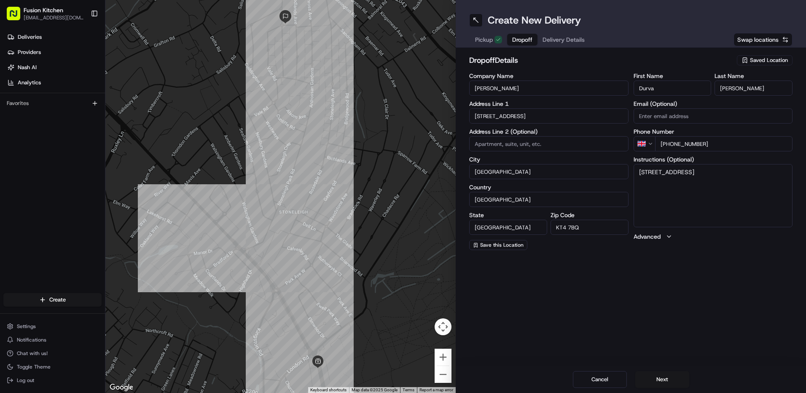
click at [687, 292] on div "Create New Delivery Pickup Dropoff Delivery Details Swap locations dropoff Deta…" at bounding box center [631, 196] width 350 height 393
click at [661, 378] on button "Next" at bounding box center [662, 379] width 54 height 17
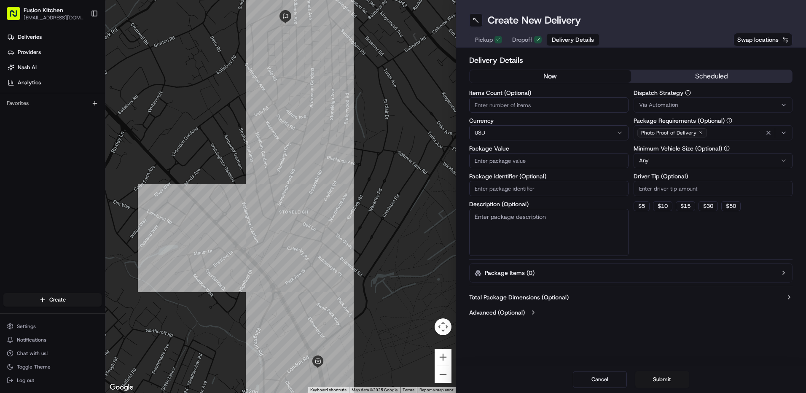
click at [495, 133] on html "Fusion Kitchen hari@fusionpos.uk Toggle Sidebar Deliveries Providers Nash AI An…" at bounding box center [403, 196] width 806 height 393
click at [512, 160] on input "Package Value" at bounding box center [548, 160] width 159 height 15
paste input "40.50"
type input "40.50"
click at [537, 344] on div "Create New Delivery Pickup Dropoff Delivery Details Swap locations Delivery Det…" at bounding box center [631, 196] width 350 height 393
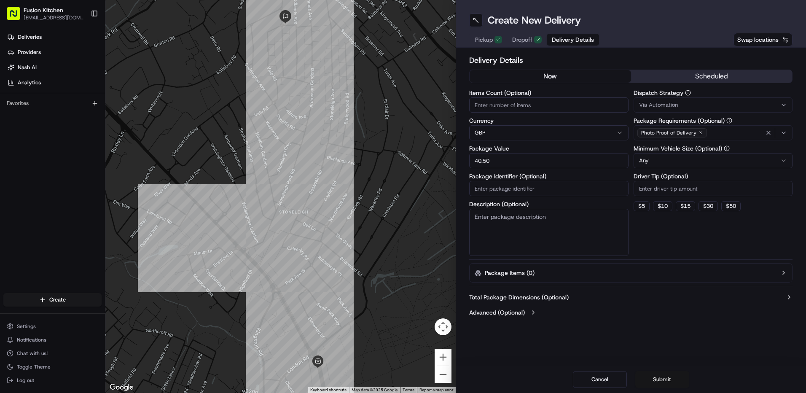
click at [669, 377] on button "Submit" at bounding box center [662, 379] width 54 height 17
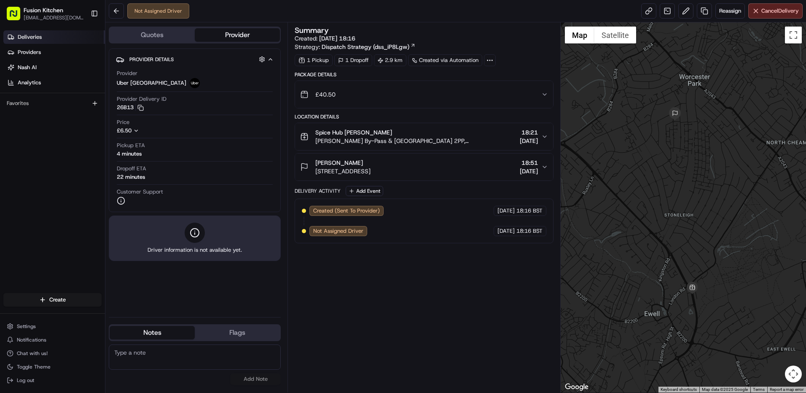
click at [28, 35] on span "Deliveries" at bounding box center [30, 37] width 24 height 8
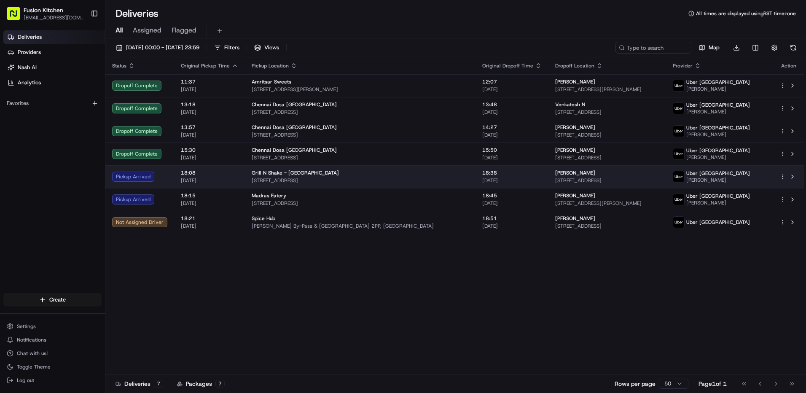
click at [381, 170] on div "Grill N Shake - [GEOGRAPHIC_DATA]" at bounding box center [360, 172] width 217 height 7
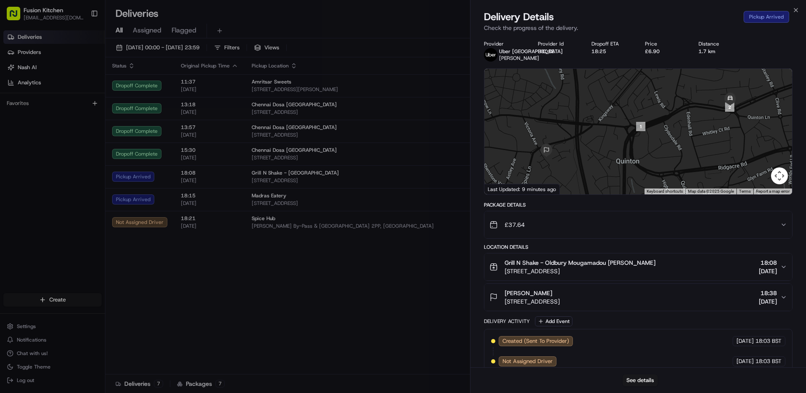
scroll to position [92, 0]
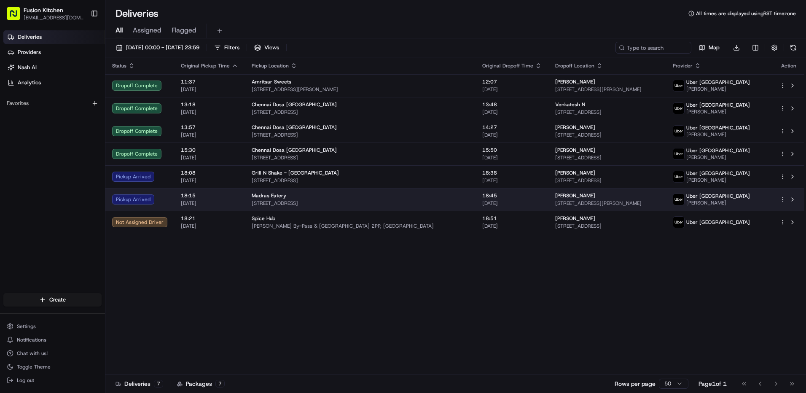
click at [433, 208] on td "Madras Eatery 607A Bearwood Rd, Bearwood, Birmingham, Smethwick B66 4BJ, UK" at bounding box center [360, 199] width 231 height 23
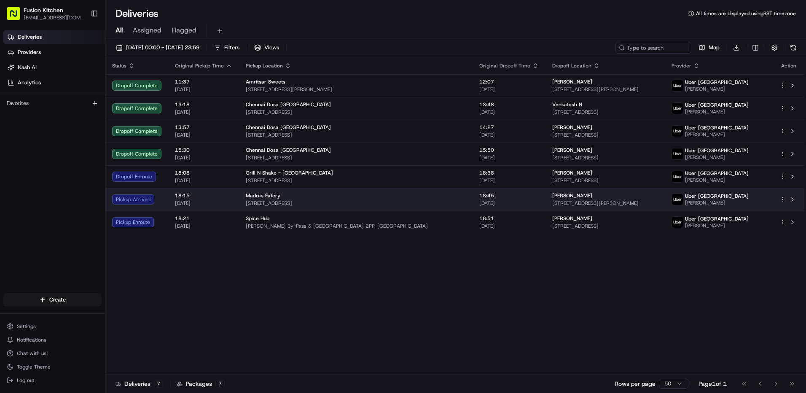
click at [388, 202] on span "[STREET_ADDRESS]" at bounding box center [356, 203] width 220 height 7
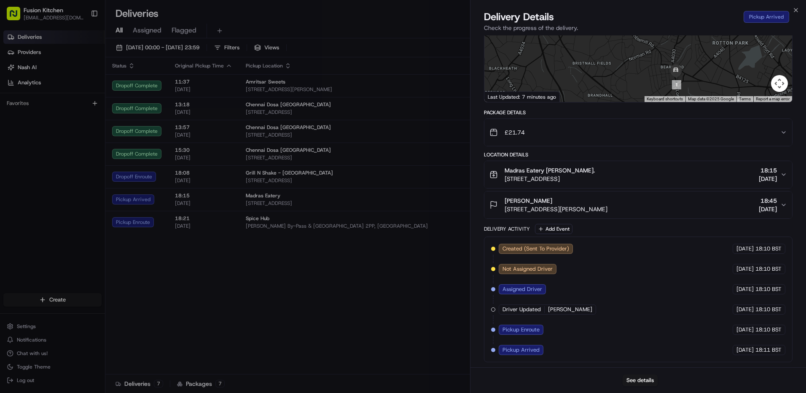
click at [595, 169] on div "Madras Eatery Arun Prakash Rajan." at bounding box center [550, 170] width 90 height 8
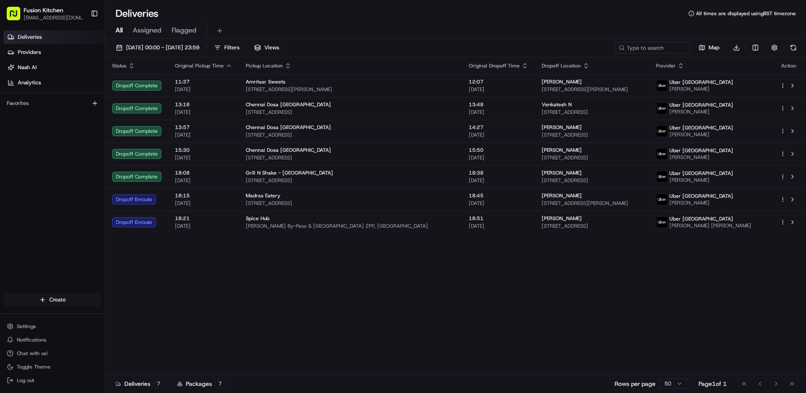
click at [51, 301] on html "Fusion Kitchen hari@fusionpos.uk Toggle Sidebar Deliveries Providers Nash AI An…" at bounding box center [403, 196] width 806 height 393
click at [135, 320] on link "Delivery" at bounding box center [152, 315] width 94 height 15
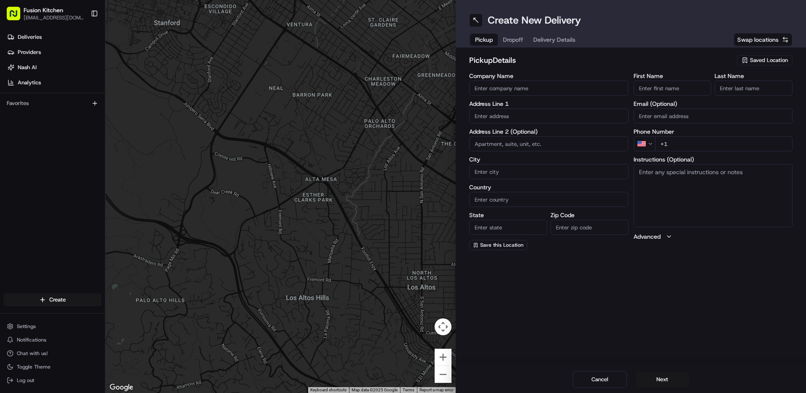
click at [516, 116] on input "text" at bounding box center [548, 115] width 159 height 15
paste input "548-550 Hagley Road West, OLDBURY, United Kingdom, B68 0BZ."
click at [531, 135] on div "548-550 Hagley Road West, Oldbury B68 0BZ, United Kingdom" at bounding box center [548, 133] width 155 height 13
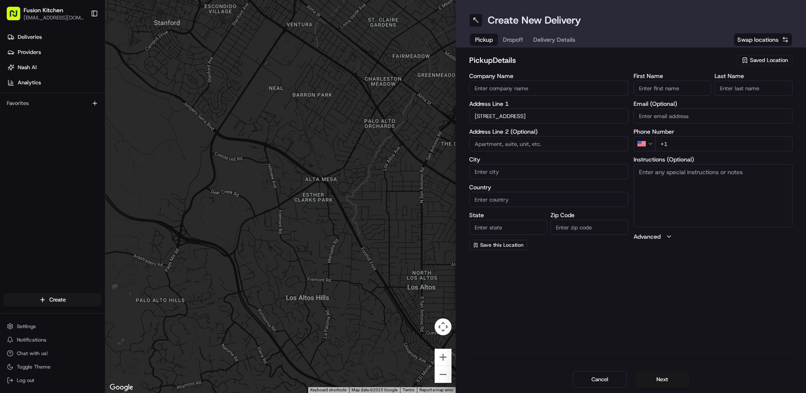
type input "[STREET_ADDRESS]"
type input "Oldbury"
type input "United Kingdom"
type input "England"
type input "B68 0BZ"
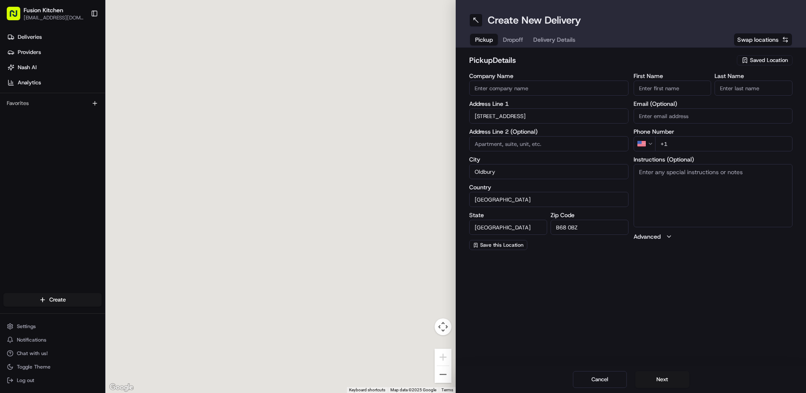
type input "548-550 Hagley Road West"
click at [688, 205] on textarea "Instructions (Optional)" at bounding box center [713, 195] width 159 height 63
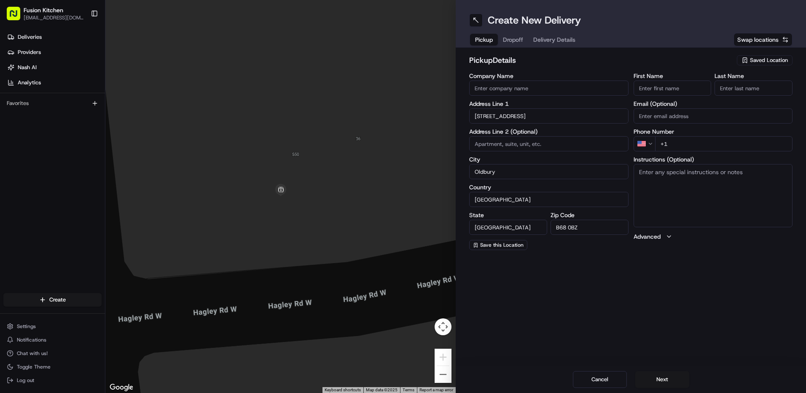
paste textarea "548-550 Hagley Road West, OLDBURY, United Kingdom, B68 0BZ."
type textarea "548-550 Hagley Road West, OLDBURY, United Kingdom, B68 0BZ."
click at [694, 88] on input "First Name" at bounding box center [673, 88] width 78 height 15
paste input "Mougamadou Aasife Mohamed Nooku."
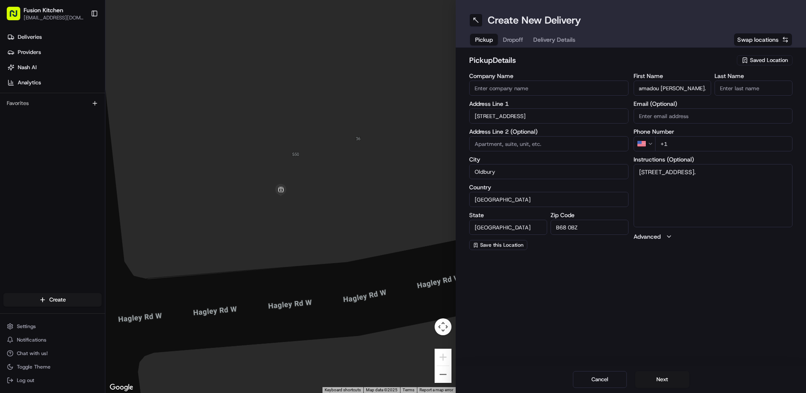
drag, startPoint x: 689, startPoint y: 89, endPoint x: 742, endPoint y: 89, distance: 53.1
click at [742, 89] on div "First Name Mougamadou Aasife Mohamed Nooku. Last Name" at bounding box center [713, 84] width 159 height 23
type input "Mougamadou Aasife Mohamed"
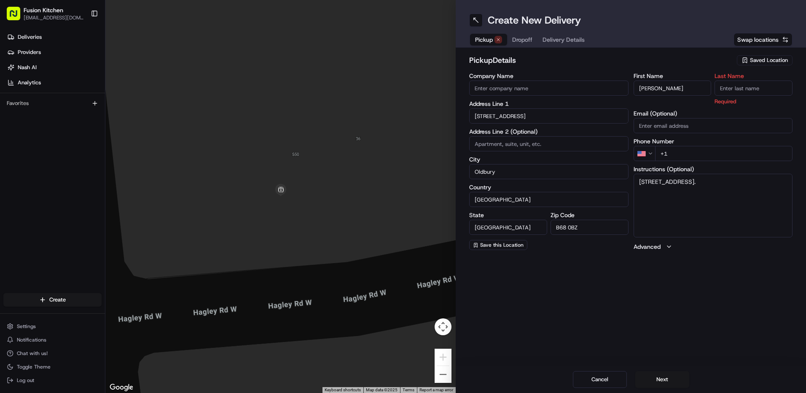
click at [752, 86] on input "Last Name" at bounding box center [754, 88] width 78 height 15
paste input "Nooku."
type input "Nooku."
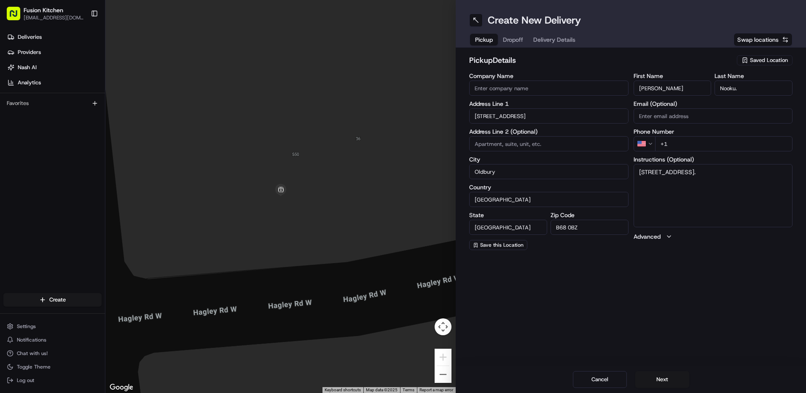
click at [575, 81] on input "Company Name" at bounding box center [548, 88] width 159 height 15
paste input "Grill N Shake - [GEOGRAPHIC_DATA]"
type input "Grill N Shake - [GEOGRAPHIC_DATA]"
click at [610, 75] on label "Company Name" at bounding box center [548, 76] width 159 height 6
click at [610, 81] on input "Grill N Shake - [GEOGRAPHIC_DATA]" at bounding box center [548, 88] width 159 height 15
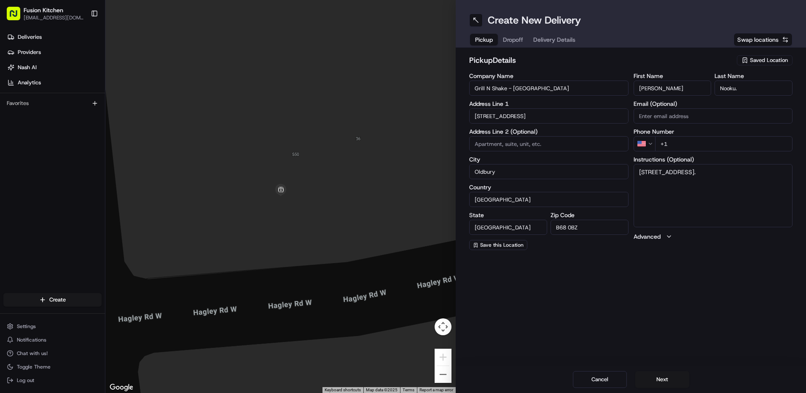
click at [648, 144] on html "Fusion Kitchen hari@fusionpos.uk Toggle Sidebar Deliveries Providers Nash AI An…" at bounding box center [403, 196] width 806 height 393
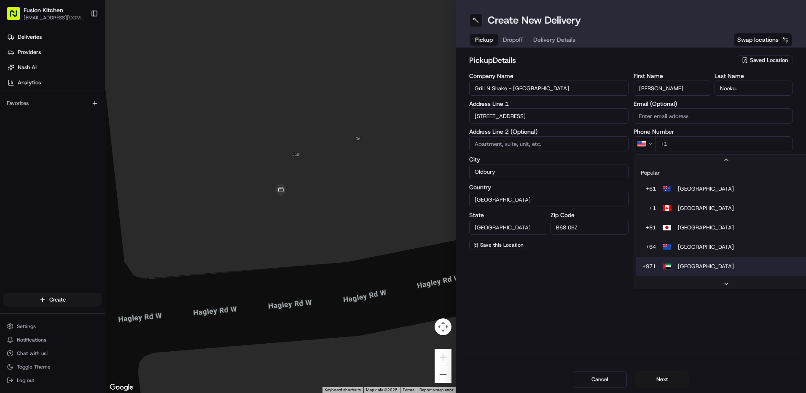
scroll to position [26, 0]
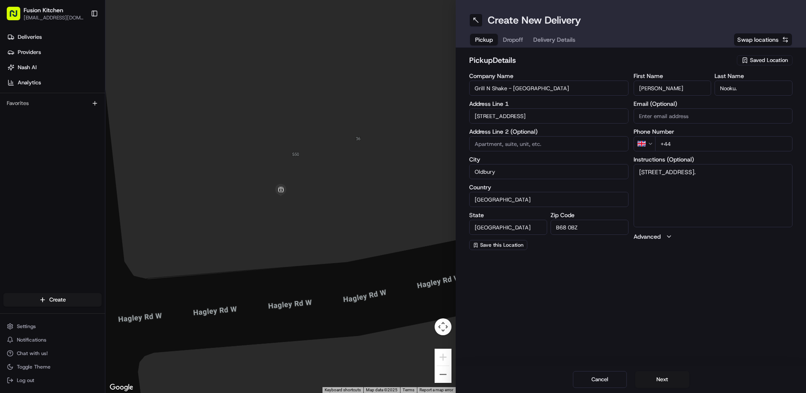
click at [705, 141] on input "+44" at bounding box center [724, 143] width 138 height 15
paste input "121 421 3777"
type input "+44 121 421 3777"
click at [686, 303] on div "Create New Delivery Pickup Dropoff Delivery Details Swap locations pickup Detai…" at bounding box center [631, 196] width 350 height 393
click at [659, 377] on button "Next" at bounding box center [662, 379] width 54 height 17
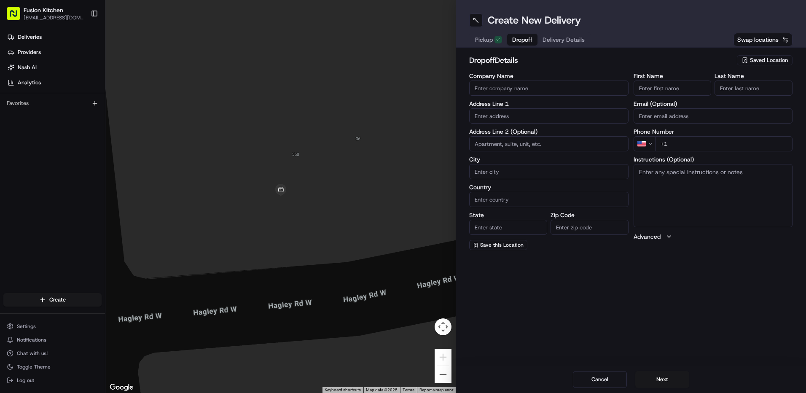
click at [537, 118] on input "text" at bounding box center [548, 115] width 159 height 15
paste input "4, Brennand Road, Oldbury, B68 0SB"
click at [525, 130] on div "4 Brennand Road, Oldbury B68 0SB, UK" at bounding box center [548, 133] width 155 height 13
type input "[STREET_ADDRESS][PERSON_NAME]"
type input "Oldbury"
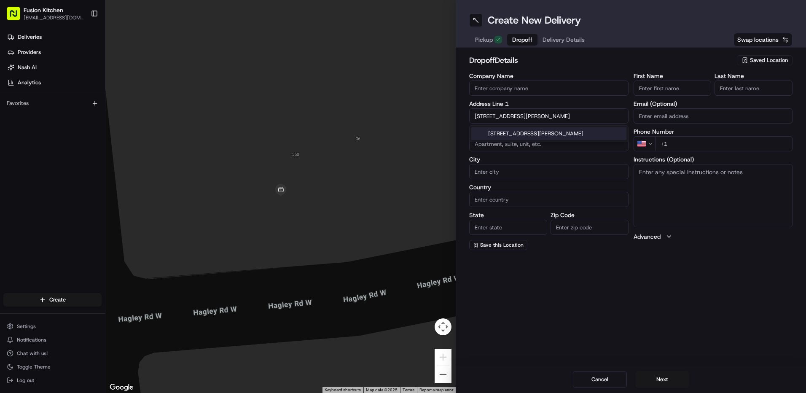
type input "United Kingdom"
type input "England"
type input "B68 0SD"
type input "4 Brennand Road"
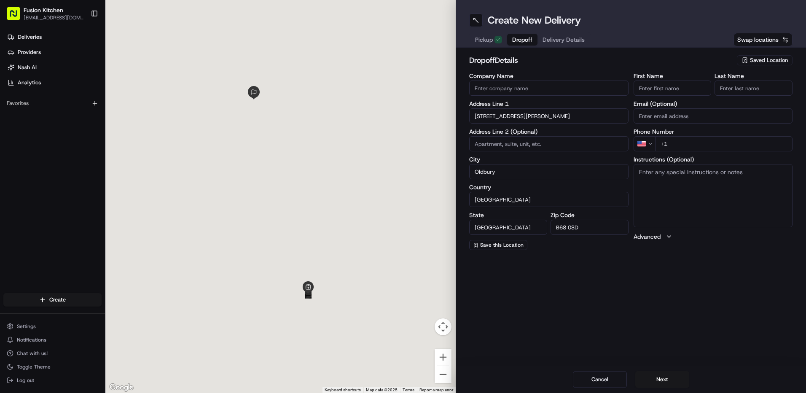
click at [689, 202] on textarea "Instructions (Optional)" at bounding box center [713, 195] width 159 height 63
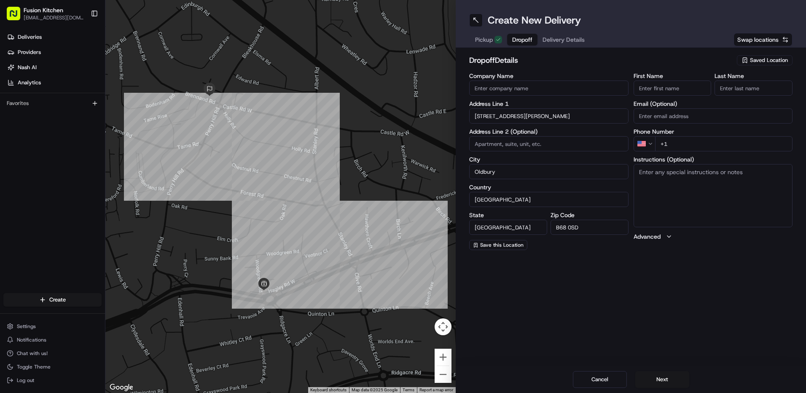
paste textarea "4, Brennand Road, Oldbury, B68 0SB"
type textarea "4, Brennand Road, Oldbury, B68 0SB"
click at [679, 304] on div "Create New Delivery Pickup Dropoff Delivery Details Swap locations dropoff Deta…" at bounding box center [631, 196] width 350 height 393
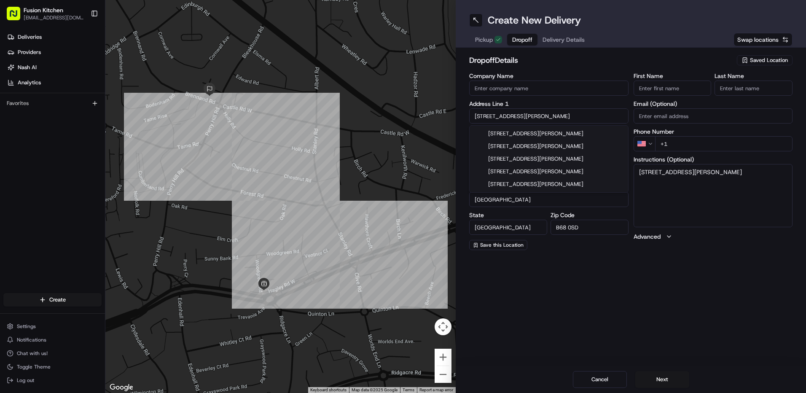
drag, startPoint x: 533, startPoint y: 112, endPoint x: 430, endPoint y: 101, distance: 103.5
click at [430, 101] on div "← Move left → Move right ↑ Move up ↓ Move down + Zoom in - Zoom out Home Jump l…" at bounding box center [455, 196] width 701 height 393
drag, startPoint x: 693, startPoint y: 180, endPoint x: 577, endPoint y: 169, distance: 116.5
click at [577, 169] on div "Company Name Address Line 1 4 Brennand Road Address Line 2 (Optional) City Oldb…" at bounding box center [630, 161] width 323 height 177
drag, startPoint x: 537, startPoint y: 113, endPoint x: 282, endPoint y: 130, distance: 255.2
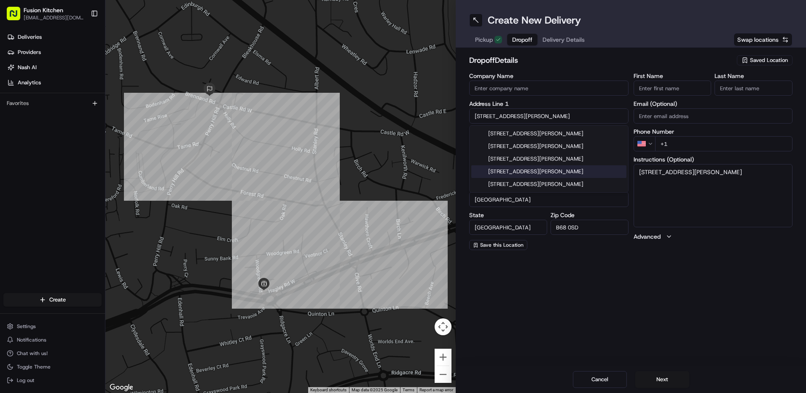
click at [282, 130] on div "← Move left → Move right ↑ Move up ↓ Move down + Zoom in - Zoom out Home Jump l…" at bounding box center [455, 196] width 701 height 393
paste input ", Brennand Road, Oldbury, B68 0SB"
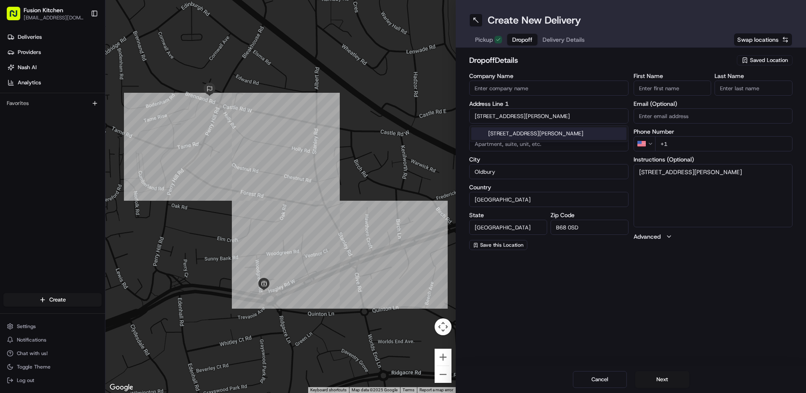
click at [561, 129] on div "4 Brennand Road, Oldbury B68 0SB, UK" at bounding box center [548, 133] width 155 height 13
click at [601, 280] on div "Create New Delivery Pickup Dropoff Delivery Details Swap locations dropoff Deta…" at bounding box center [631, 196] width 350 height 393
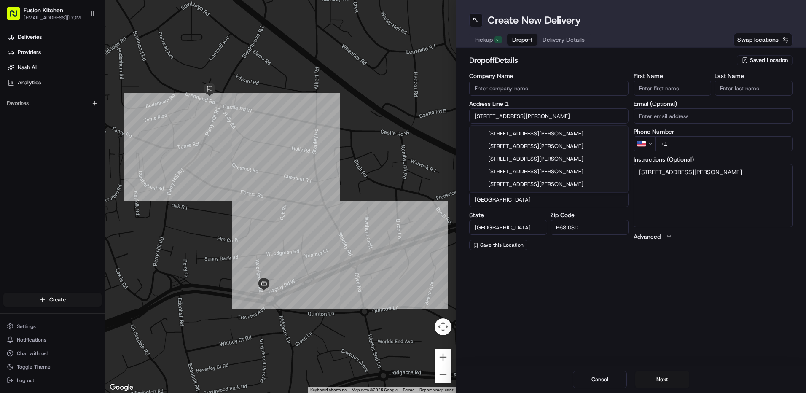
drag, startPoint x: 533, startPoint y: 119, endPoint x: 338, endPoint y: 114, distance: 195.7
click at [338, 114] on div "← Move left → Move right ↑ Move up ↓ Move down + Zoom in - Zoom out Home Jump l…" at bounding box center [455, 196] width 701 height 393
paste input "Oldbury B68 0SB"
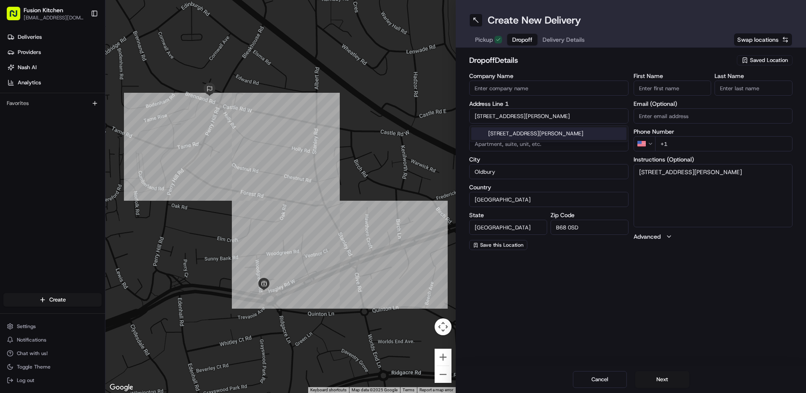
click at [559, 134] on div "4 Brennand Road, Oldbury B68 0SB, UK" at bounding box center [548, 133] width 155 height 13
type input "4 Brennand Road"
click at [530, 86] on input "Company Name" at bounding box center [548, 88] width 159 height 15
paste input "[PERSON_NAME]"
type input "[PERSON_NAME]"
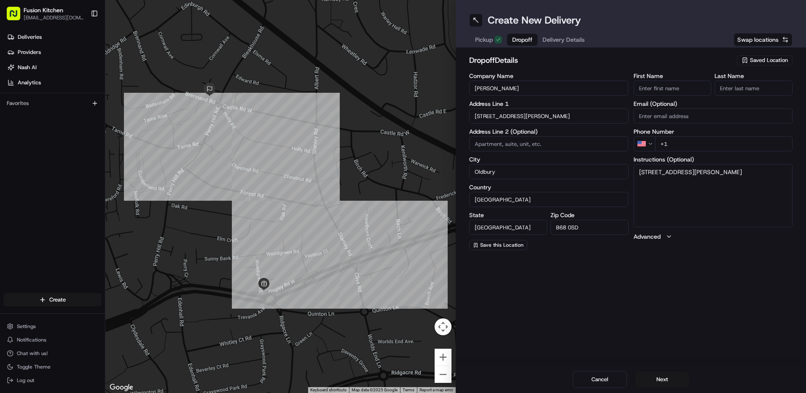
click at [671, 86] on input "First Name" at bounding box center [673, 88] width 78 height 15
paste input "[PERSON_NAME]"
click at [660, 86] on input "[PERSON_NAME]" at bounding box center [673, 88] width 78 height 15
type input "Lidia"
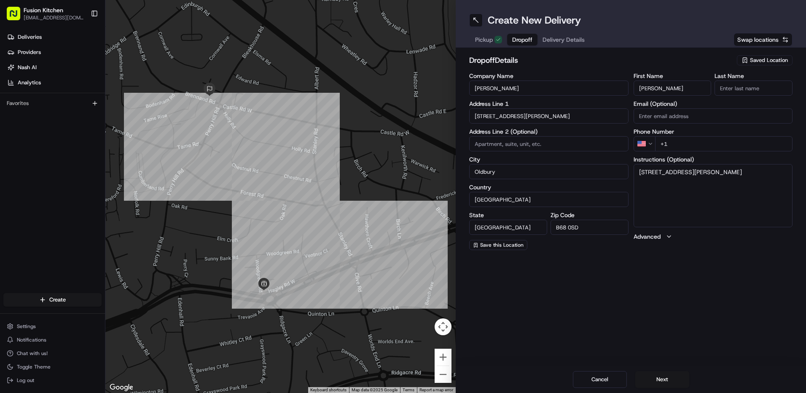
click at [772, 95] on input "Last Name" at bounding box center [754, 88] width 78 height 15
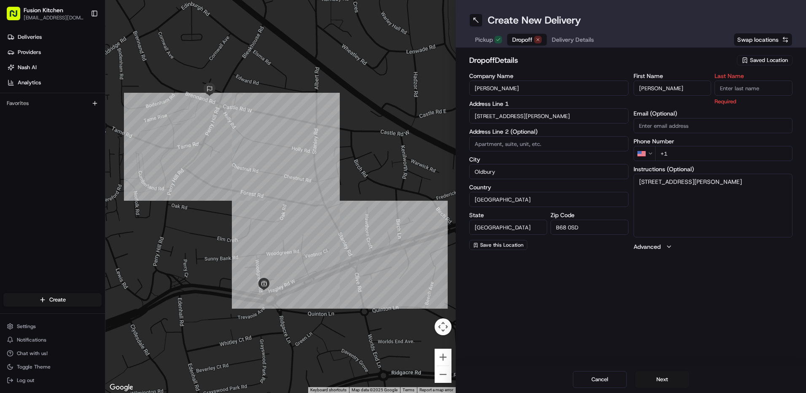
paste input "Krasinkiewicz"
type input "Krasinkiewicz"
click at [626, 59] on h2 "dropoff Details" at bounding box center [600, 60] width 263 height 12
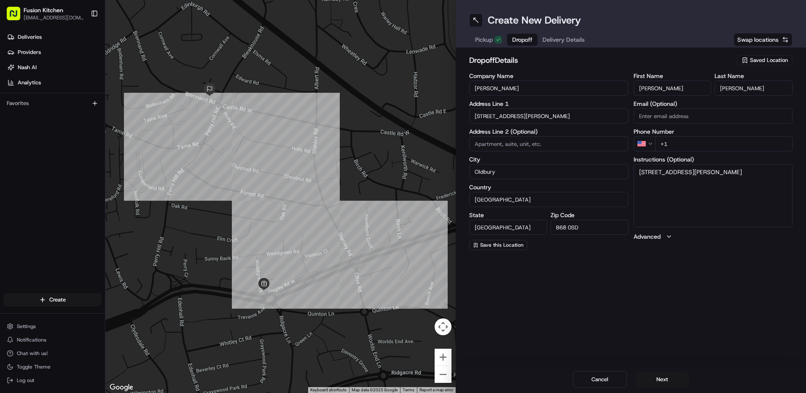
click at [649, 146] on html "Fusion Kitchen hari@fusionpos.uk Toggle Sidebar Deliveries Providers Nash AI An…" at bounding box center [403, 196] width 806 height 393
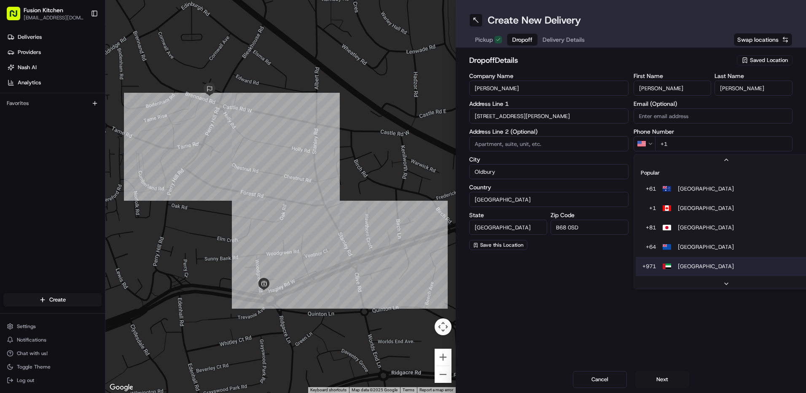
scroll to position [36, 0]
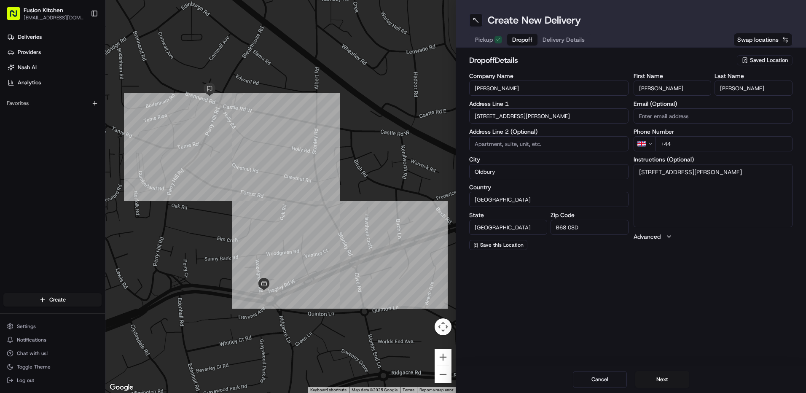
click at [640, 265] on div "Create New Delivery Pickup Dropoff Delivery Details Swap locations dropoff Deta…" at bounding box center [631, 196] width 350 height 393
click at [702, 147] on input "+44" at bounding box center [724, 143] width 138 height 15
paste input "7425 769210"
type input "+44 7425 769210"
click at [647, 264] on div "Create New Delivery Pickup Dropoff Delivery Details Swap locations dropoff Deta…" at bounding box center [631, 196] width 350 height 393
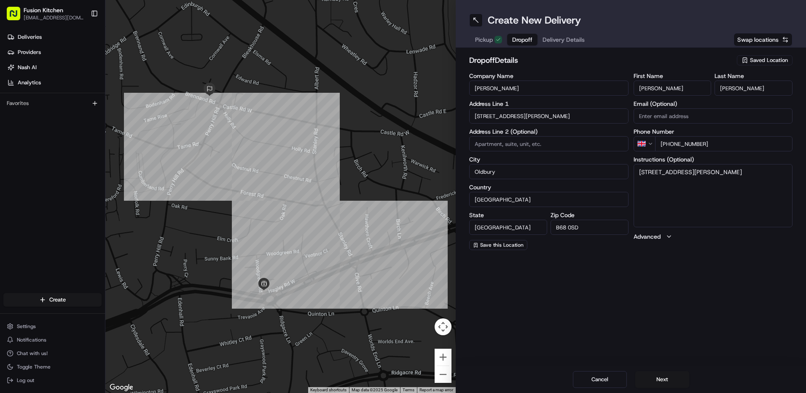
click at [705, 179] on textarea "4, Brennand Road, Oldbury, B68 0SB" at bounding box center [713, 195] width 159 height 63
paste textarea "7425769210"
click at [654, 188] on textarea "4, Brennand Road, Oldbury, B68 0SB \ 7425769210" at bounding box center [713, 195] width 159 height 63
type textarea "4, Brennand Road, Oldbury, B68 0SB 7425769210"
click at [700, 307] on div "Create New Delivery Pickup Dropoff Delivery Details Swap locations dropoff Deta…" at bounding box center [631, 196] width 350 height 393
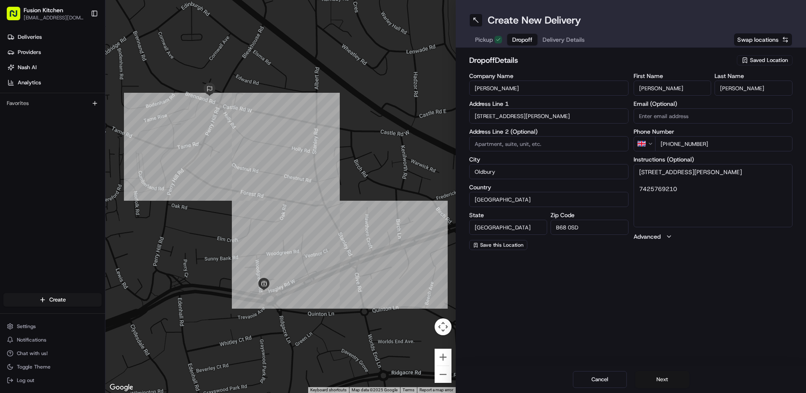
click at [666, 379] on button "Next" at bounding box center [662, 379] width 54 height 17
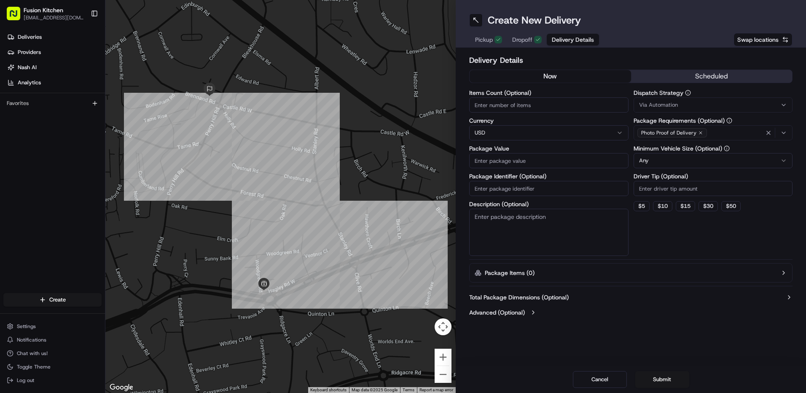
click at [512, 132] on html "Fusion Kitchen hari@fusionpos.uk Toggle Sidebar Deliveries Providers Nash AI An…" at bounding box center [403, 196] width 806 height 393
click at [497, 160] on input "Package Value" at bounding box center [548, 160] width 159 height 15
paste input "31.94"
type input "31.94"
click at [589, 315] on button "Advanced (Optional)" at bounding box center [630, 312] width 323 height 8
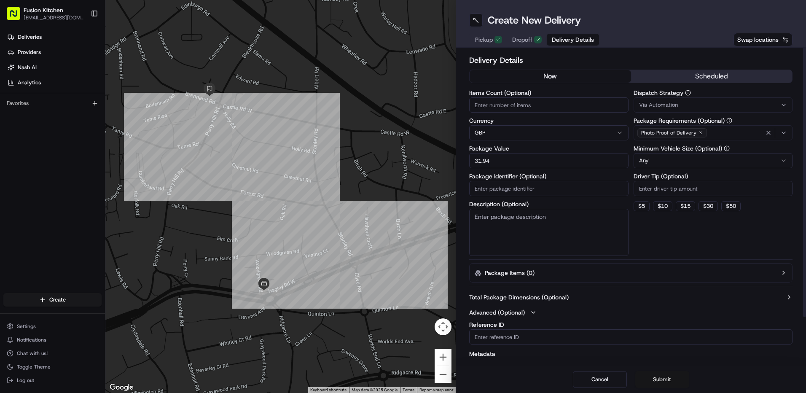
click at [659, 377] on button "Submit" at bounding box center [662, 379] width 54 height 17
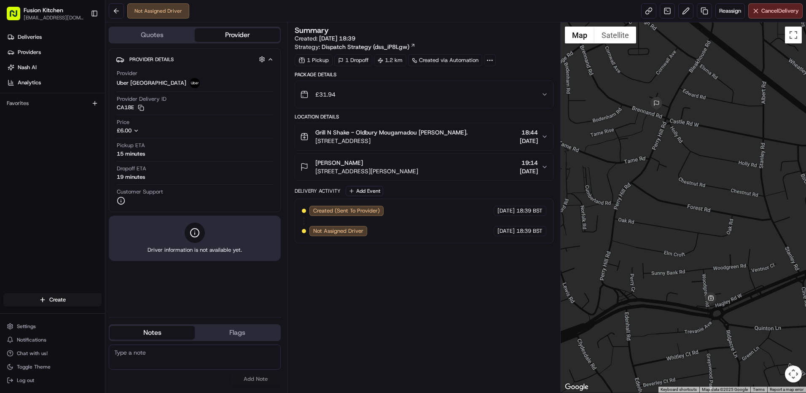
click at [387, 165] on div "[PERSON_NAME]" at bounding box center [366, 163] width 103 height 8
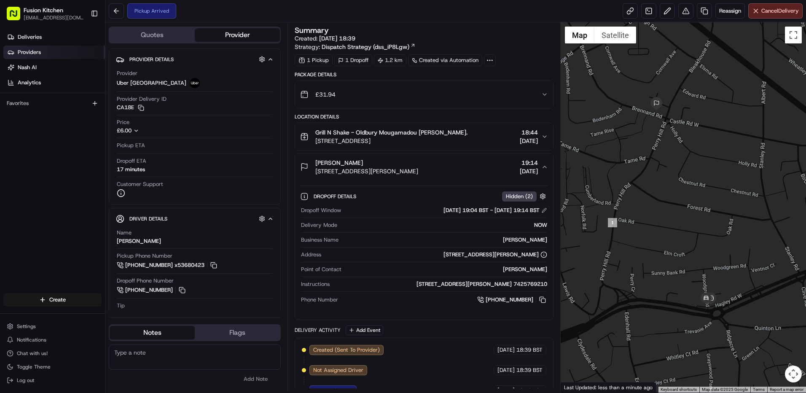
click at [40, 50] on span "Providers" at bounding box center [29, 52] width 23 height 8
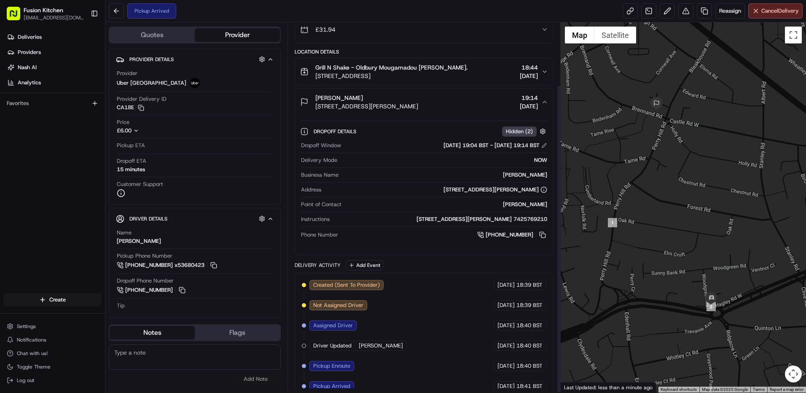
scroll to position [75, 0]
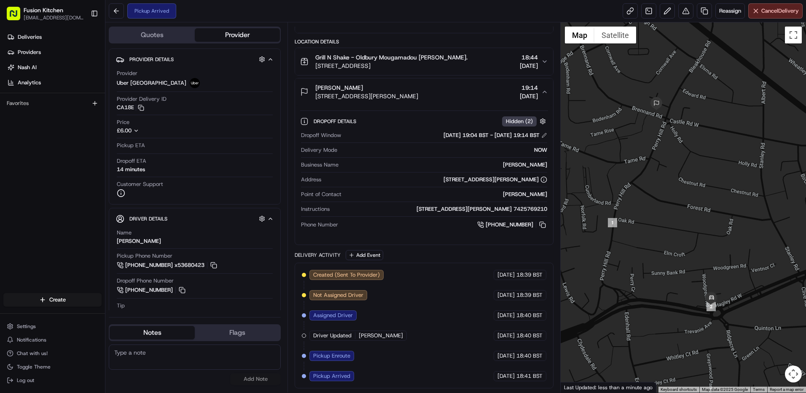
click at [288, 113] on div "Summary Created: 15/08/2025 18:39 Strategy: Dispatch Strategy (dss_iP8Lgw) 1 Pi…" at bounding box center [424, 207] width 273 height 370
click at [25, 32] on link "Deliveries" at bounding box center [54, 36] width 102 height 13
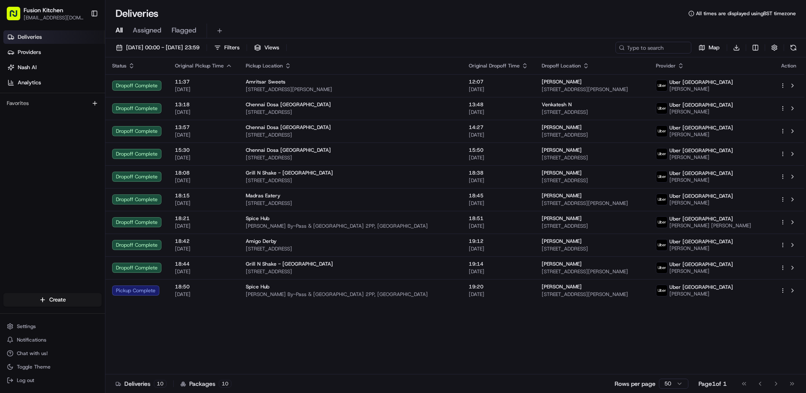
click at [285, 332] on div "Status Original Pickup Time Pickup Location Original Dropoff Time Dropoff Locat…" at bounding box center [454, 215] width 699 height 317
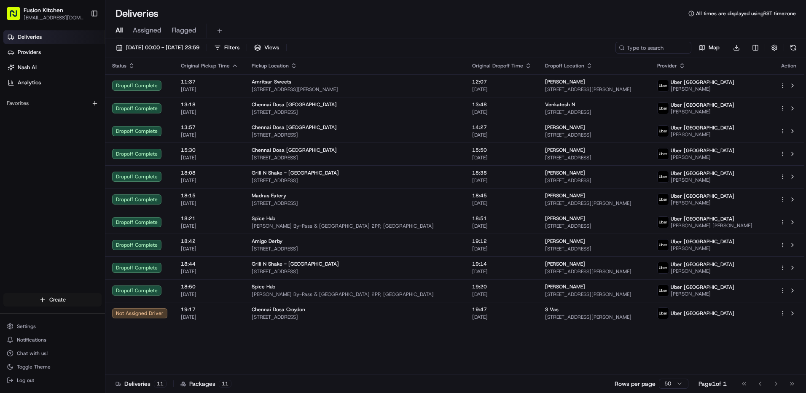
click at [67, 302] on html "Fusion Kitchen hari@fusionpos.uk Toggle Sidebar Deliveries Providers Nash AI An…" at bounding box center [403, 196] width 806 height 393
click at [145, 312] on link "Delivery" at bounding box center [152, 315] width 94 height 15
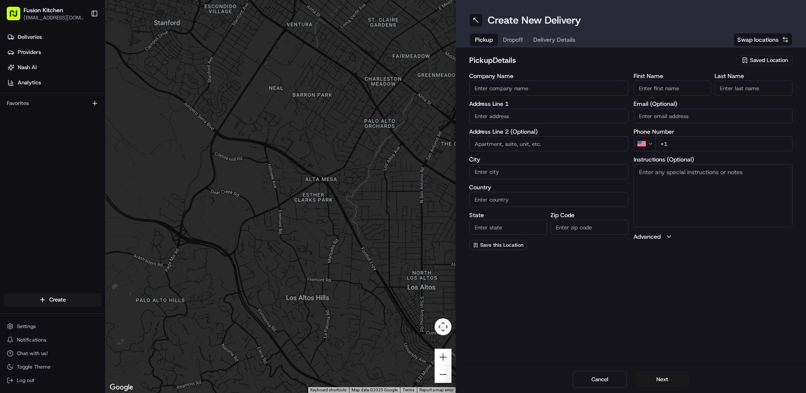
click at [532, 115] on input "text" at bounding box center [548, 115] width 159 height 15
paste input "1 Castle Parade, Ewell by-pass, Ewell, Epsom, United Kingdom, KT17 2PR."
click at [530, 133] on div "Castle Parade, Ewell By-Pass, Epsom KT17 2PR, United Kingdom" at bounding box center [548, 133] width 155 height 13
type input "[PERSON_NAME] By-Pass & [GEOGRAPHIC_DATA] 2PP, [GEOGRAPHIC_DATA]"
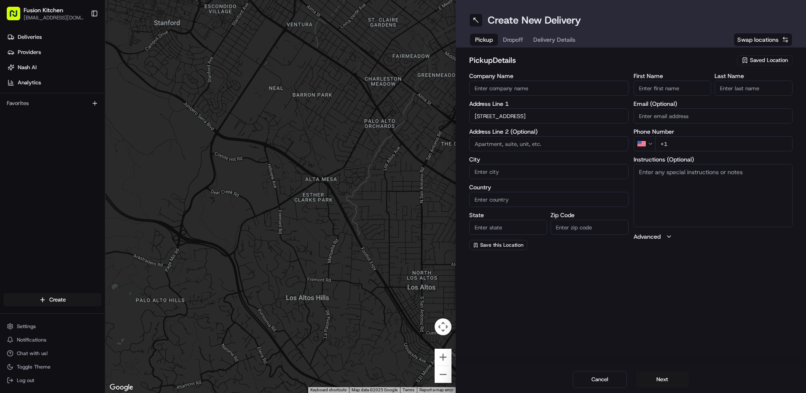
type input "Epsom"
type input "United Kingdom"
type input "England"
type input "KT17 2PP"
type input "Ewell By-Pass & Castle Parade"
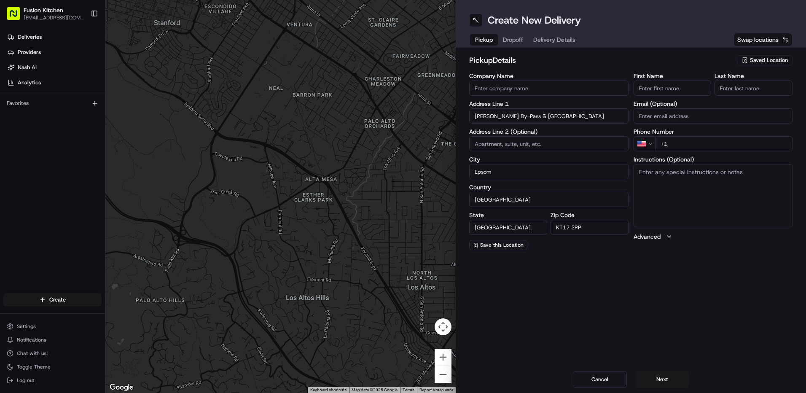
scroll to position [0, 0]
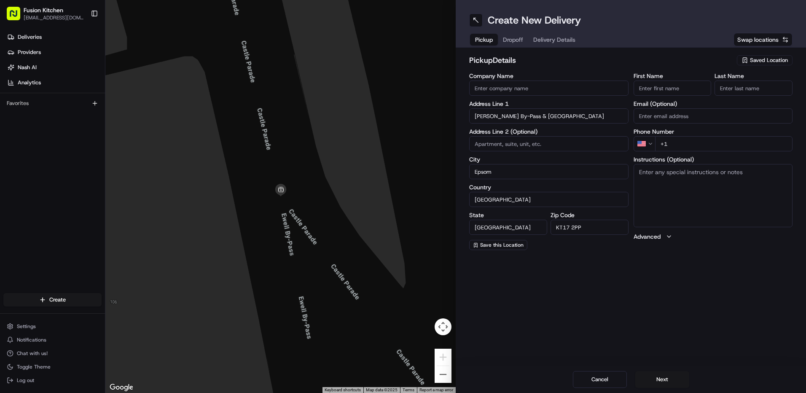
click at [677, 202] on textarea "Instructions (Optional)" at bounding box center [713, 195] width 159 height 63
paste textarea "1 Castle Parade, Ewell by-pass, Ewell, Epsom, United Kingdom, KT17 2PR."
type textarea "1 Castle Parade, Ewell by-pass, Ewell, Epsom, United Kingdom, KT17 2PR."
click at [691, 89] on input "First Name" at bounding box center [673, 88] width 78 height 15
paste input "Munish Kumar Jain."
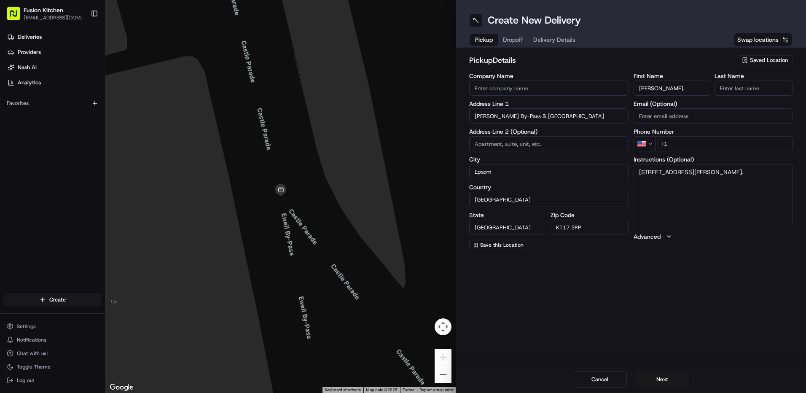
drag, startPoint x: 676, startPoint y: 86, endPoint x: 705, endPoint y: 89, distance: 29.2
click at [705, 89] on input "Munish Kumar Jain." at bounding box center [673, 88] width 78 height 15
type input "Munish Kumar"
click at [727, 88] on input "Last Name" at bounding box center [754, 88] width 78 height 15
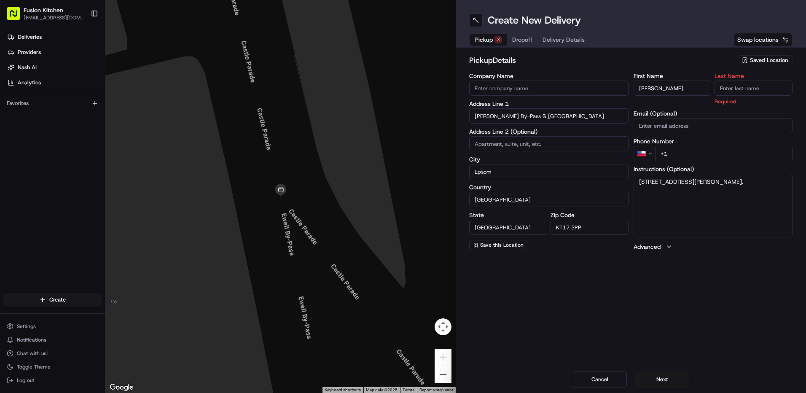
paste input "Jain."
type input "Jain."
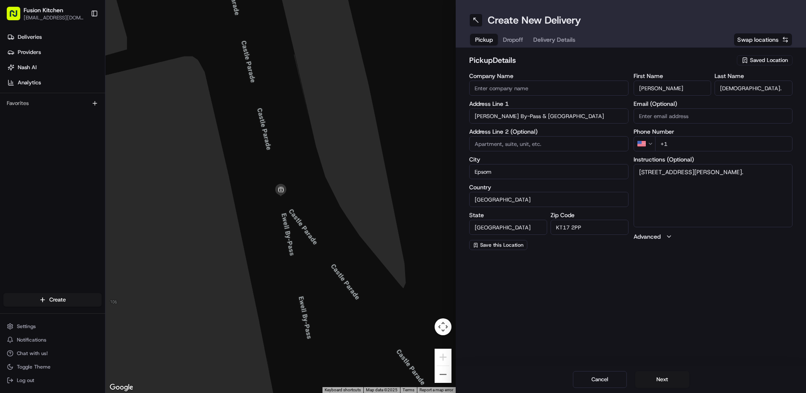
click at [550, 94] on input "Company Name" at bounding box center [548, 88] width 159 height 15
paste input "Spice Hub"
type input "Spice Hub"
click at [602, 55] on h2 "pickup Details" at bounding box center [600, 60] width 263 height 12
click at [645, 138] on html "Fusion Kitchen hari@fusionpos.uk Toggle Sidebar Deliveries Providers Nash AI An…" at bounding box center [403, 196] width 806 height 393
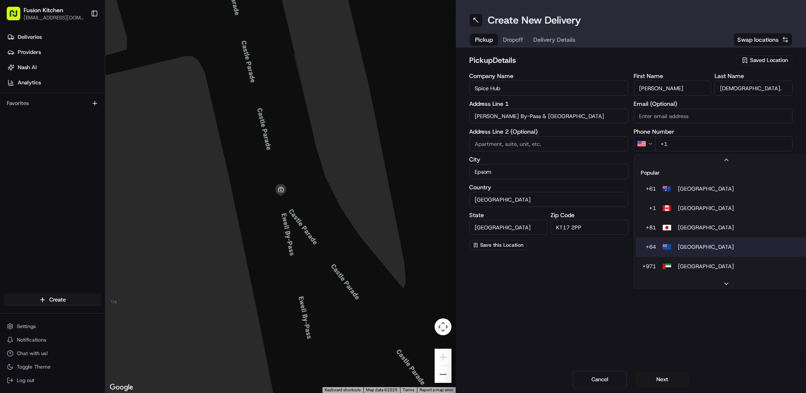
scroll to position [36, 0]
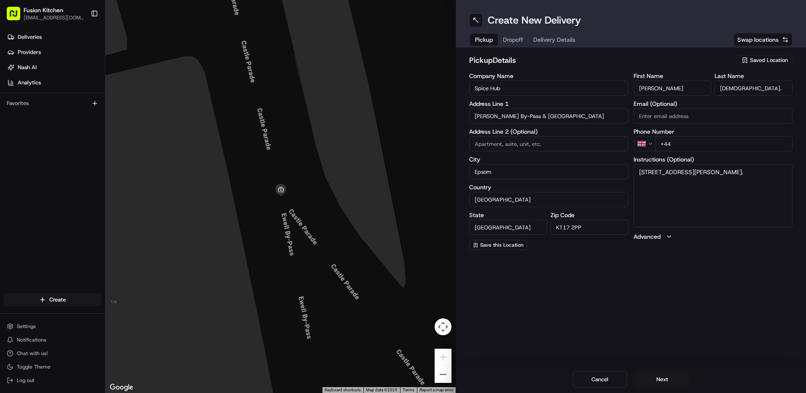
click at [715, 146] on input "+44" at bounding box center [724, 143] width 138 height 15
paste input "1372 650504"
type input "+44 1372 650504"
click at [679, 345] on div "Create New Delivery Pickup Dropoff Delivery Details Swap locations pickup Detai…" at bounding box center [631, 196] width 350 height 393
click at [674, 375] on button "Next" at bounding box center [662, 379] width 54 height 17
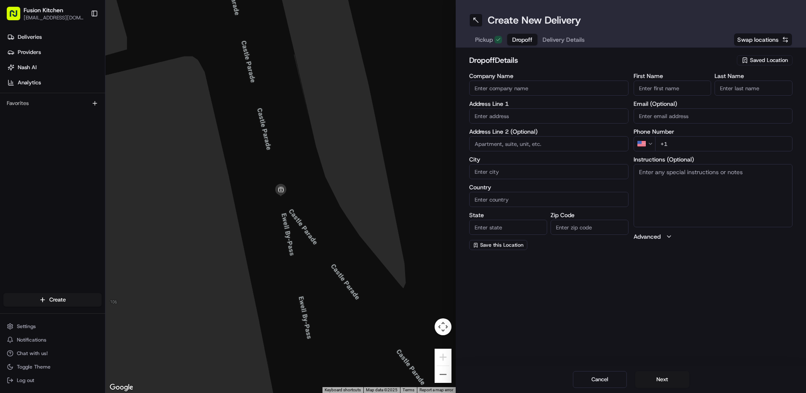
click at [535, 118] on input "text" at bounding box center [548, 115] width 159 height 15
paste input "12, Buckles Way, Banstead, SM7 1HD"
click at [538, 131] on div "[STREET_ADDRESS]" at bounding box center [548, 133] width 155 height 13
type input "[STREET_ADDRESS]"
type input "Banstead"
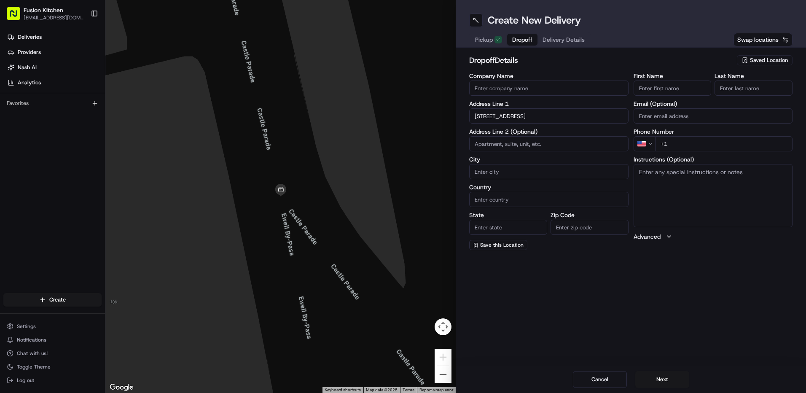
type input "United Kingdom"
type input "England"
type input "SM7 1HD"
type input "12 Buckles Way"
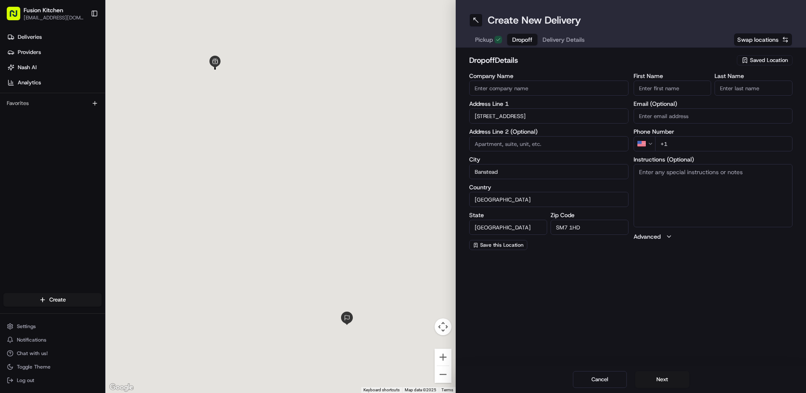
click at [706, 207] on textarea "Instructions (Optional)" at bounding box center [713, 195] width 159 height 63
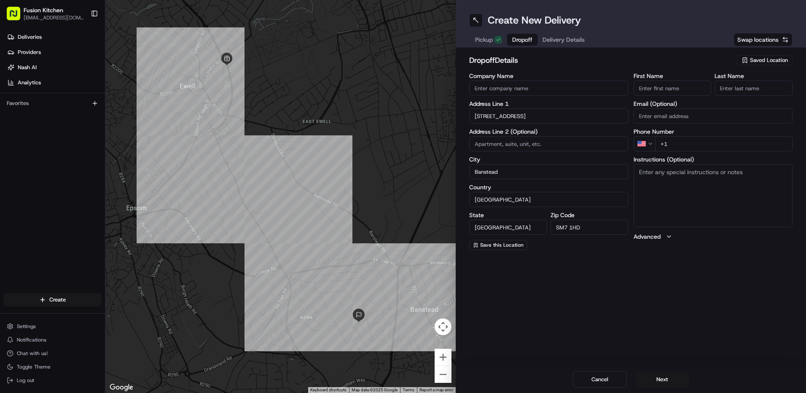
paste textarea "12, Buckles Way, Banstead, SM7 1HD"
type textarea "12, Buckles Way, Banstead, SM7 1HD"
click at [510, 85] on input "Company Name" at bounding box center [548, 88] width 159 height 15
paste input "[PERSON_NAME]"
type input "[PERSON_NAME]"
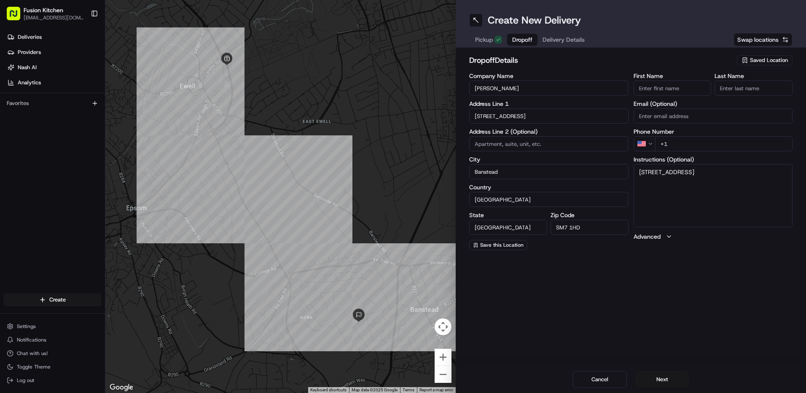
click at [664, 88] on input "First Name" at bounding box center [673, 88] width 78 height 15
paste input "[PERSON_NAME]"
click at [664, 88] on input "[PERSON_NAME]" at bounding box center [673, 88] width 78 height 15
type input "trushar"
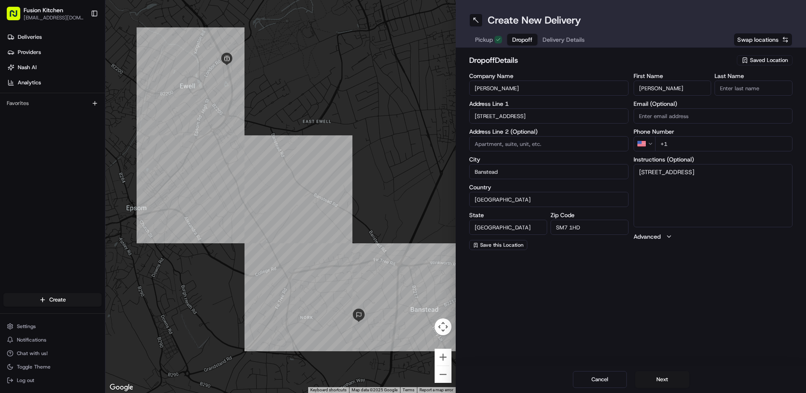
click at [731, 82] on input "Last Name" at bounding box center [754, 88] width 78 height 15
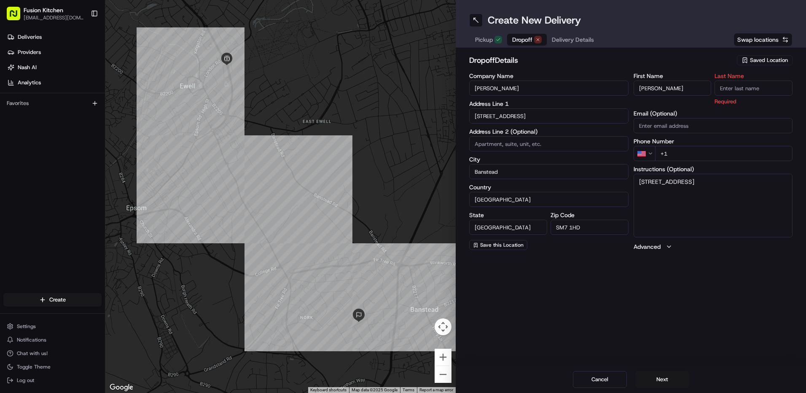
paste input "Patel"
type input "Patel"
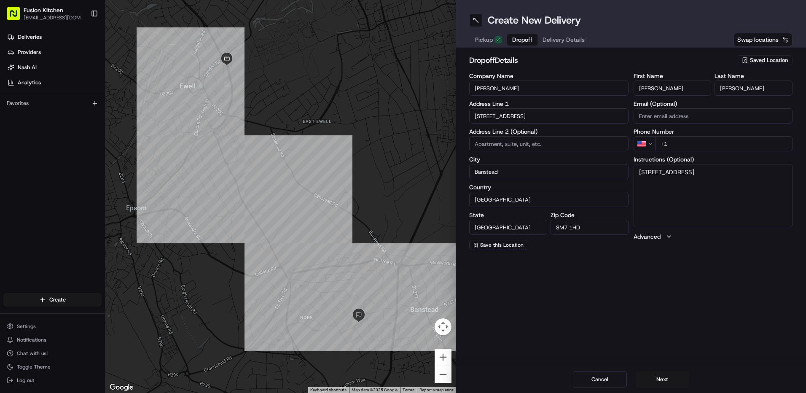
click at [622, 59] on h2 "dropoff Details" at bounding box center [600, 60] width 263 height 12
click at [646, 141] on html "Fusion Kitchen hari@fusionpos.uk Toggle Sidebar Deliveries Providers Nash AI An…" at bounding box center [403, 196] width 806 height 393
click at [686, 144] on input "+44" at bounding box center [724, 143] width 138 height 15
paste input "7904 010807"
type input "+44 7904 010807"
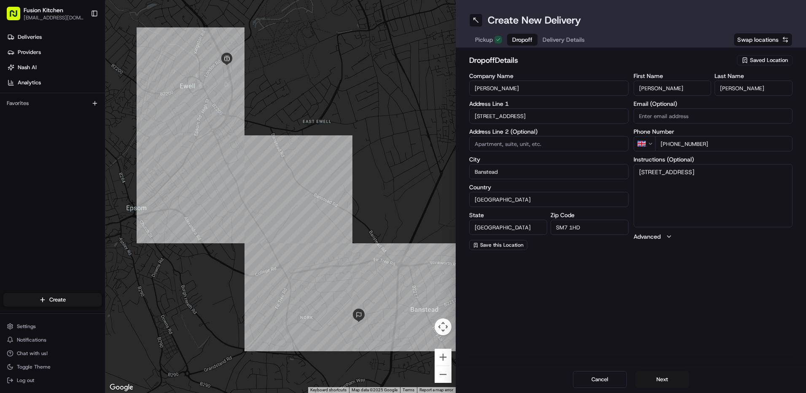
click at [657, 279] on div "Create New Delivery Pickup Dropoff Delivery Details Swap locations dropoff Deta…" at bounding box center [631, 196] width 350 height 393
click at [715, 184] on textarea "12, Buckles Way, Banstead, SM7 1HD" at bounding box center [713, 195] width 159 height 63
paste textarea "7904010807"
type textarea "12, Buckles Way, Banstead, SM7 1HD 7904010807"
click at [649, 323] on div "Create New Delivery Pickup Dropoff Delivery Details Swap locations dropoff Deta…" at bounding box center [631, 196] width 350 height 393
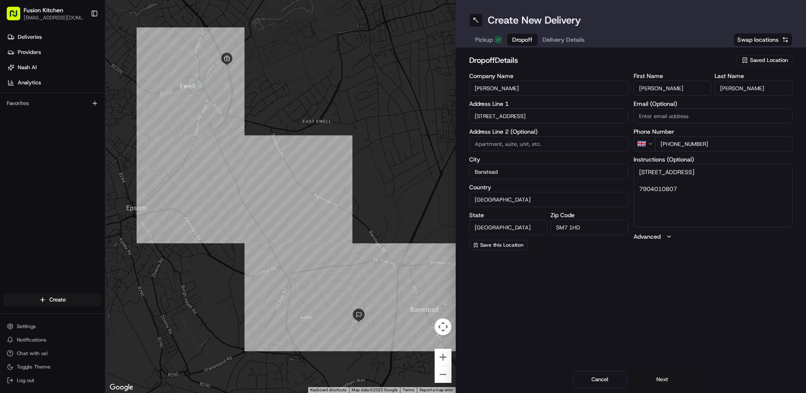
click at [676, 380] on button "Next" at bounding box center [662, 379] width 54 height 17
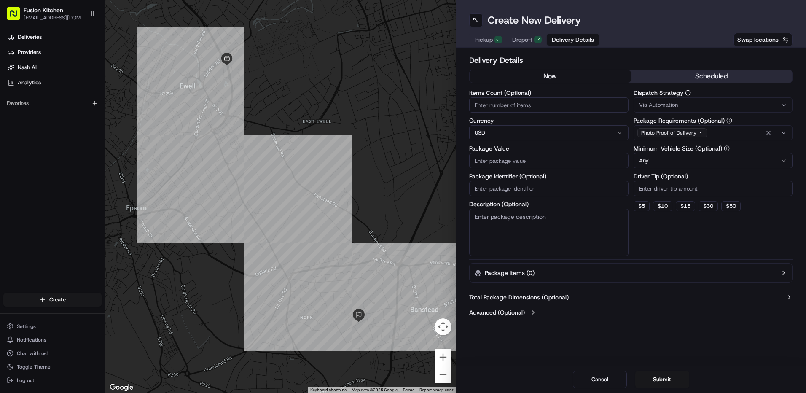
click at [498, 137] on html "Fusion Kitchen hari@fusionpos.uk Toggle Sidebar Deliveries Providers Nash AI An…" at bounding box center [403, 196] width 806 height 393
click at [508, 155] on input "Package Value" at bounding box center [548, 160] width 159 height 15
paste input "49.16"
type input "49.16"
click at [519, 354] on div "Create New Delivery Pickup Dropoff Delivery Details Swap locations Delivery Det…" at bounding box center [631, 196] width 350 height 393
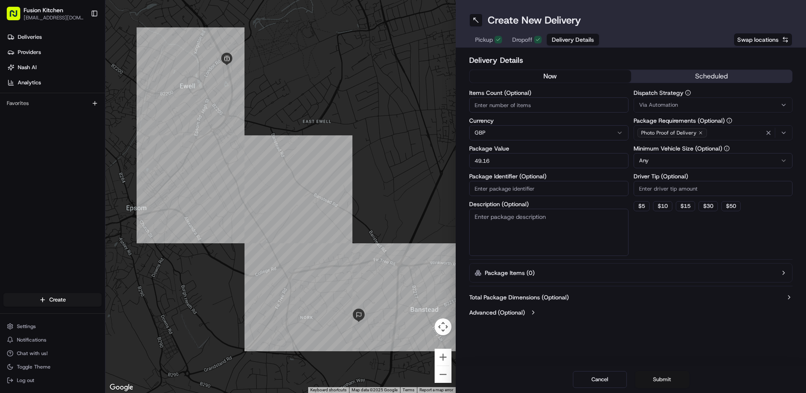
click at [664, 378] on button "Submit" at bounding box center [662, 379] width 54 height 17
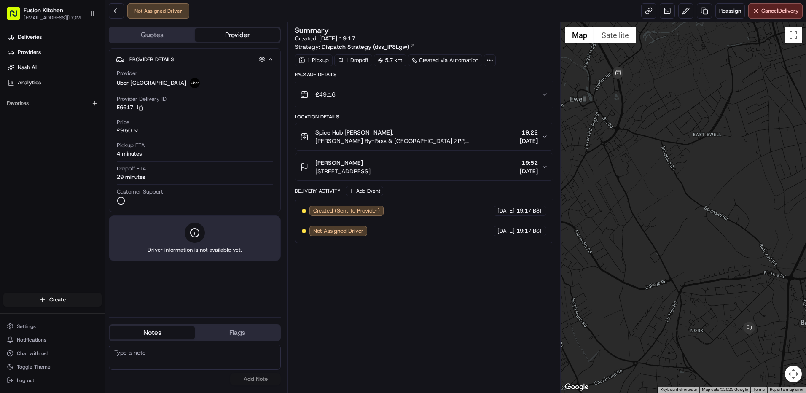
click at [371, 165] on div "[PERSON_NAME]" at bounding box center [342, 163] width 55 height 8
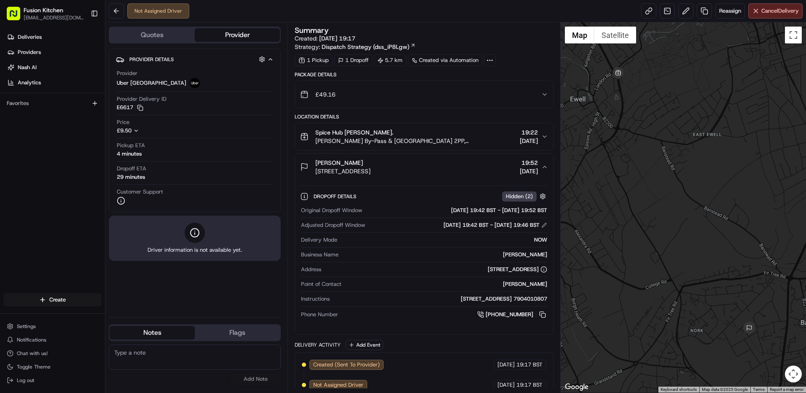
click at [379, 175] on button "trushar Patel 12 Buckles Way, Banstead SM7 1HD, UK 19:52 15/08/2025" at bounding box center [424, 166] width 258 height 27
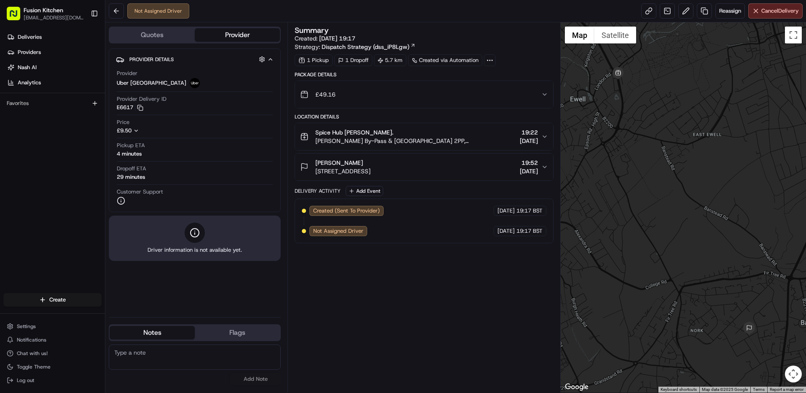
click at [413, 140] on span "[PERSON_NAME] By-Pass & [GEOGRAPHIC_DATA] 2PP, [GEOGRAPHIC_DATA]" at bounding box center [415, 141] width 201 height 8
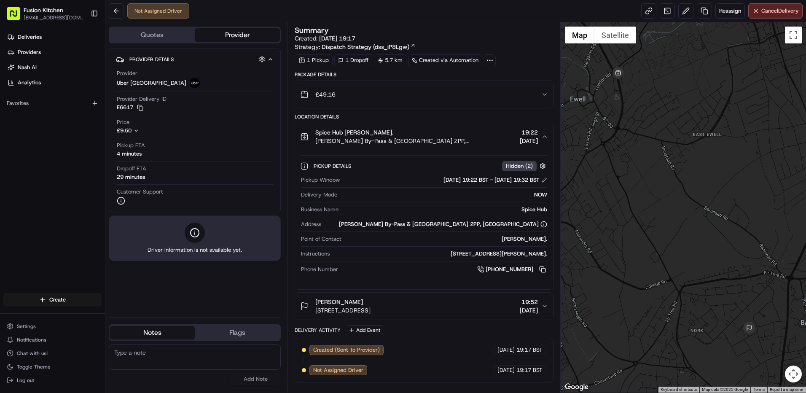
click at [413, 140] on span "[PERSON_NAME] By-Pass & [GEOGRAPHIC_DATA] 2PP, [GEOGRAPHIC_DATA]" at bounding box center [415, 141] width 201 height 8
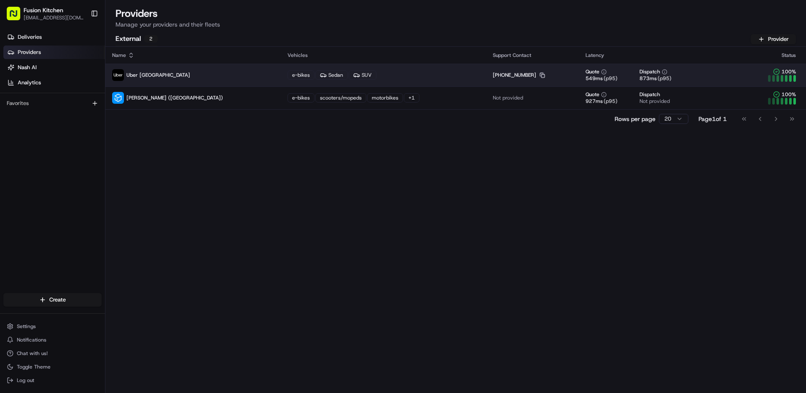
click at [540, 73] on icon "button" at bounding box center [542, 75] width 5 height 5
